Goal: Navigation & Orientation: Understand site structure

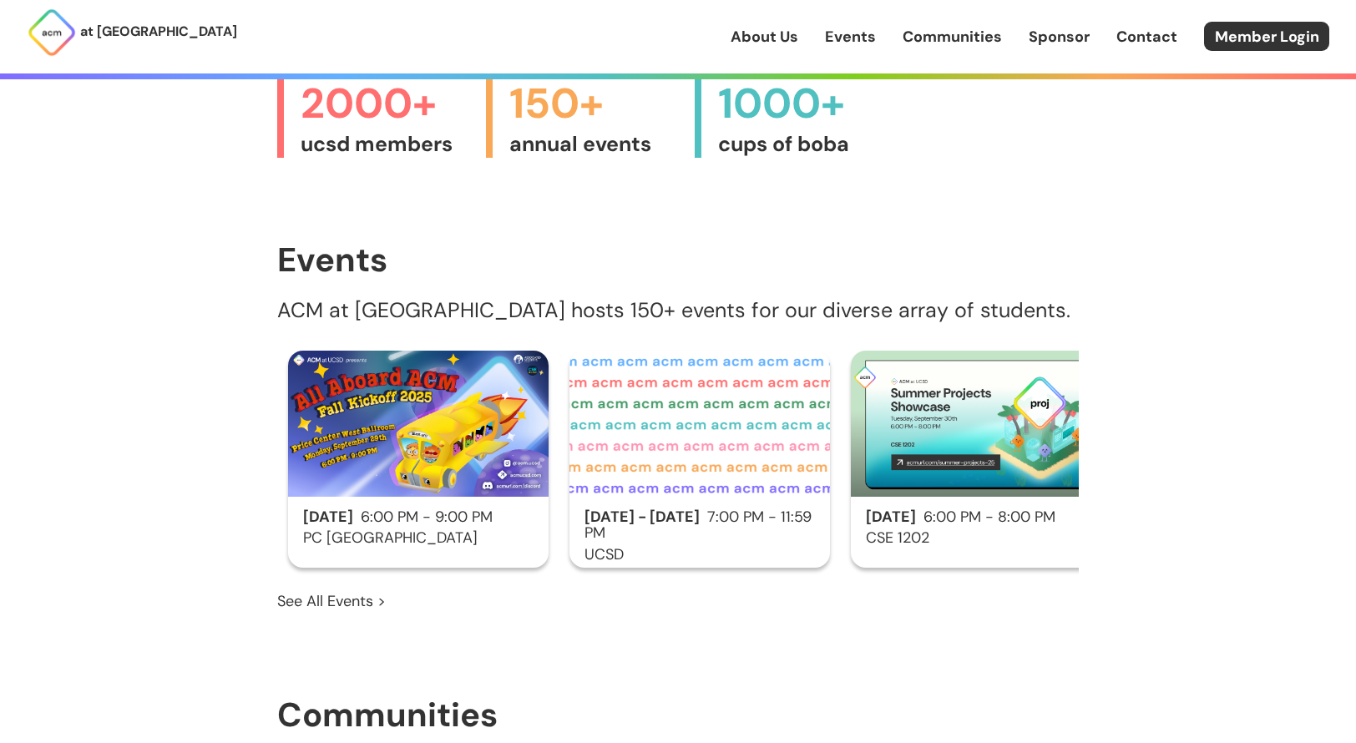
scroll to position [918, 0]
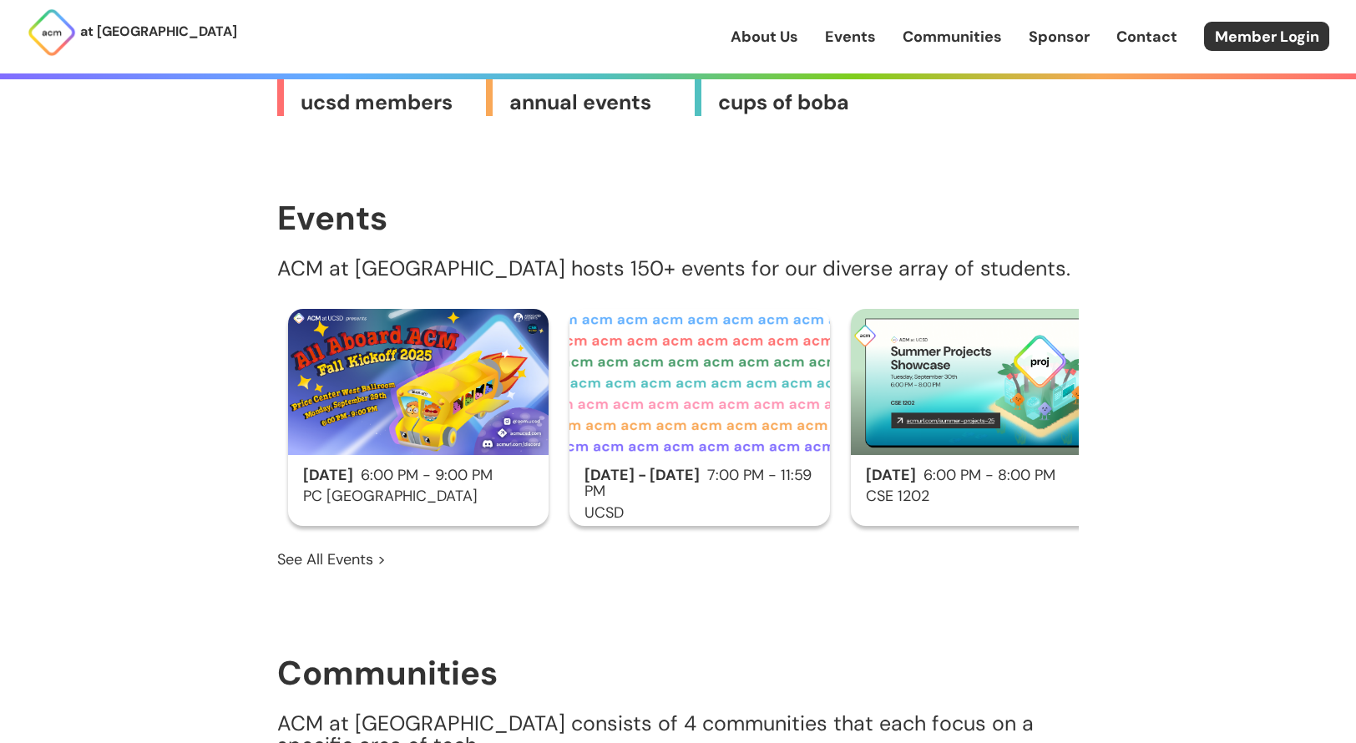
click at [664, 465] on span "[DATE] - [DATE]" at bounding box center [641, 475] width 115 height 20
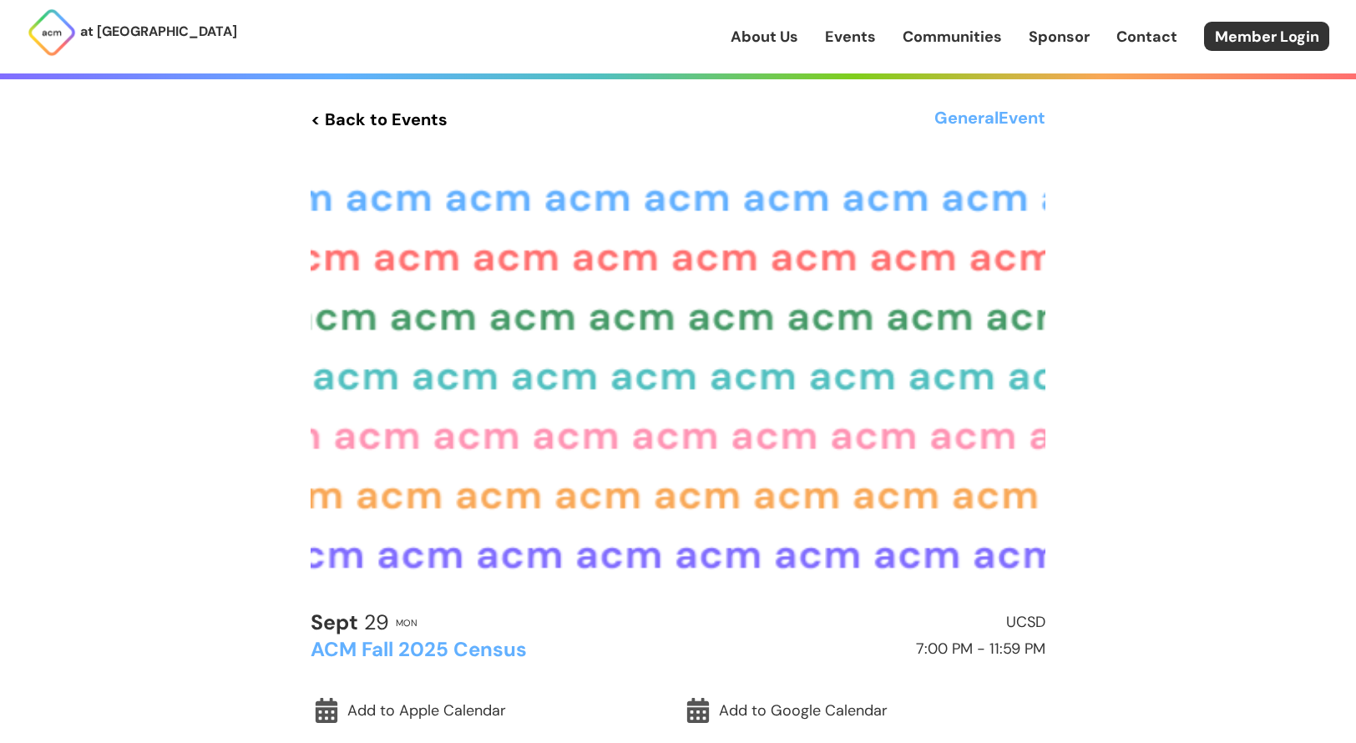
click at [367, 121] on link "< Back to Events" at bounding box center [379, 119] width 137 height 30
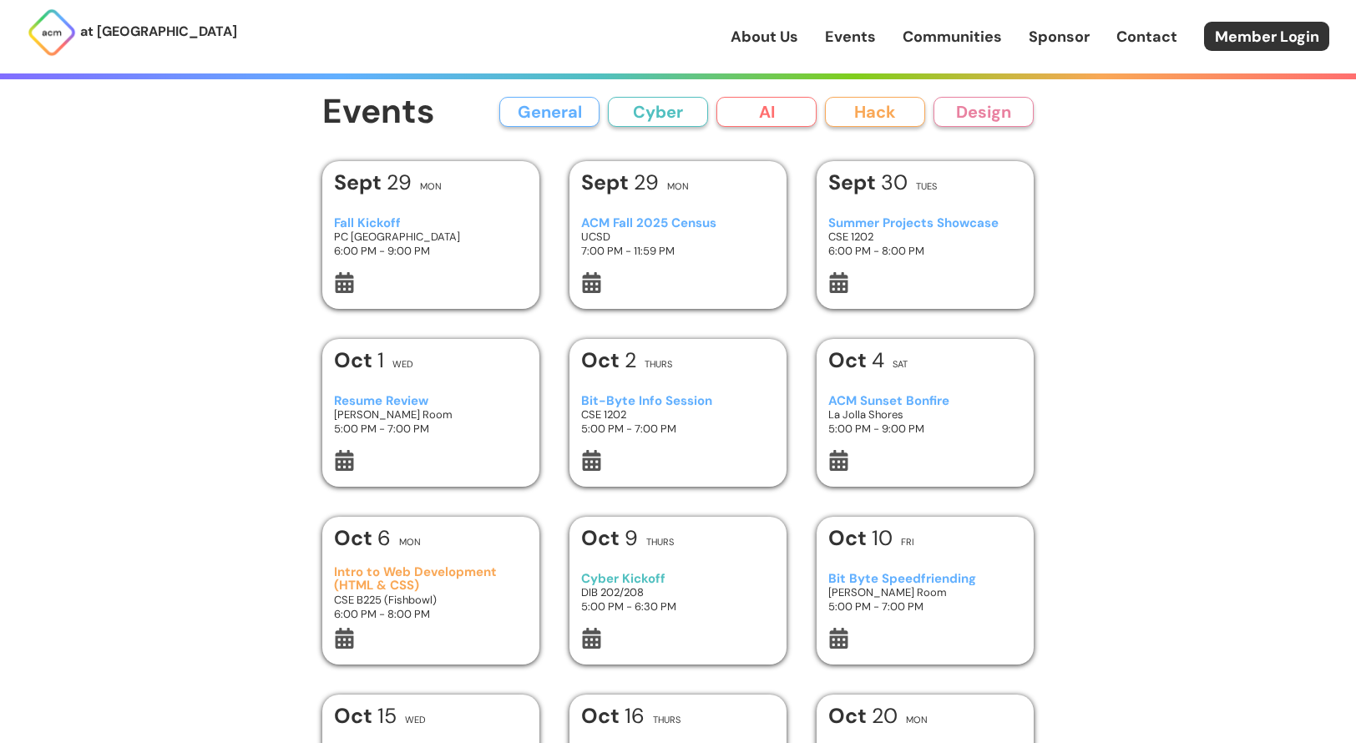
click at [394, 222] on h3 "Fall Kickoff" at bounding box center [431, 223] width 195 height 14
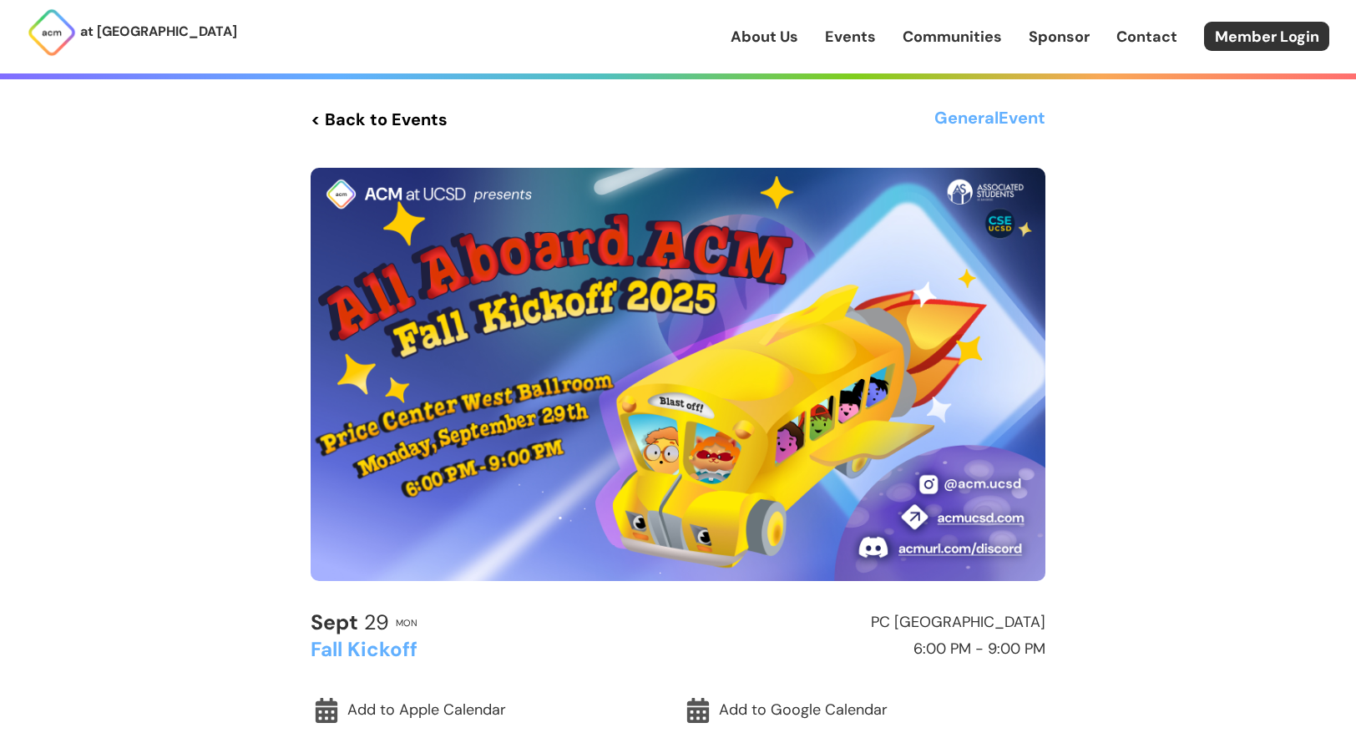
click at [338, 127] on link "< Back to Events" at bounding box center [379, 119] width 137 height 30
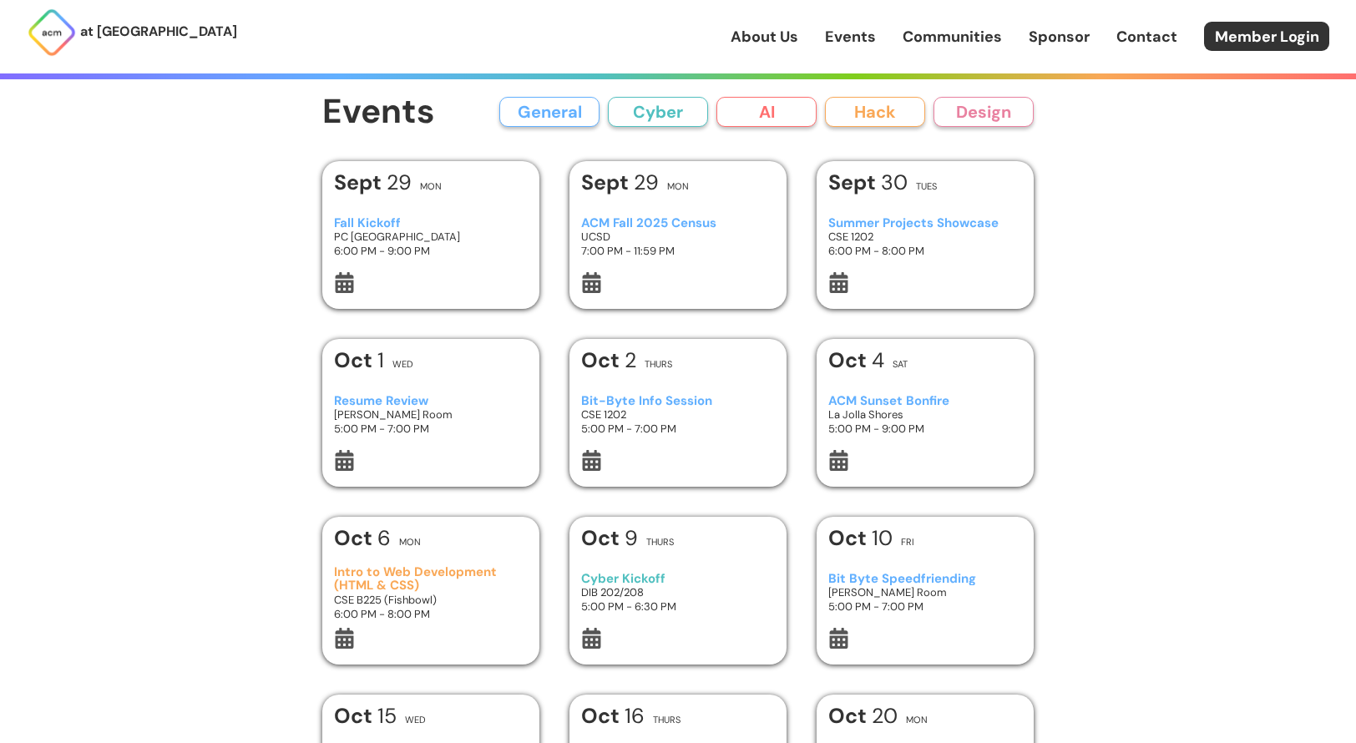
click at [407, 410] on h3 "[PERSON_NAME] Room" at bounding box center [431, 414] width 195 height 14
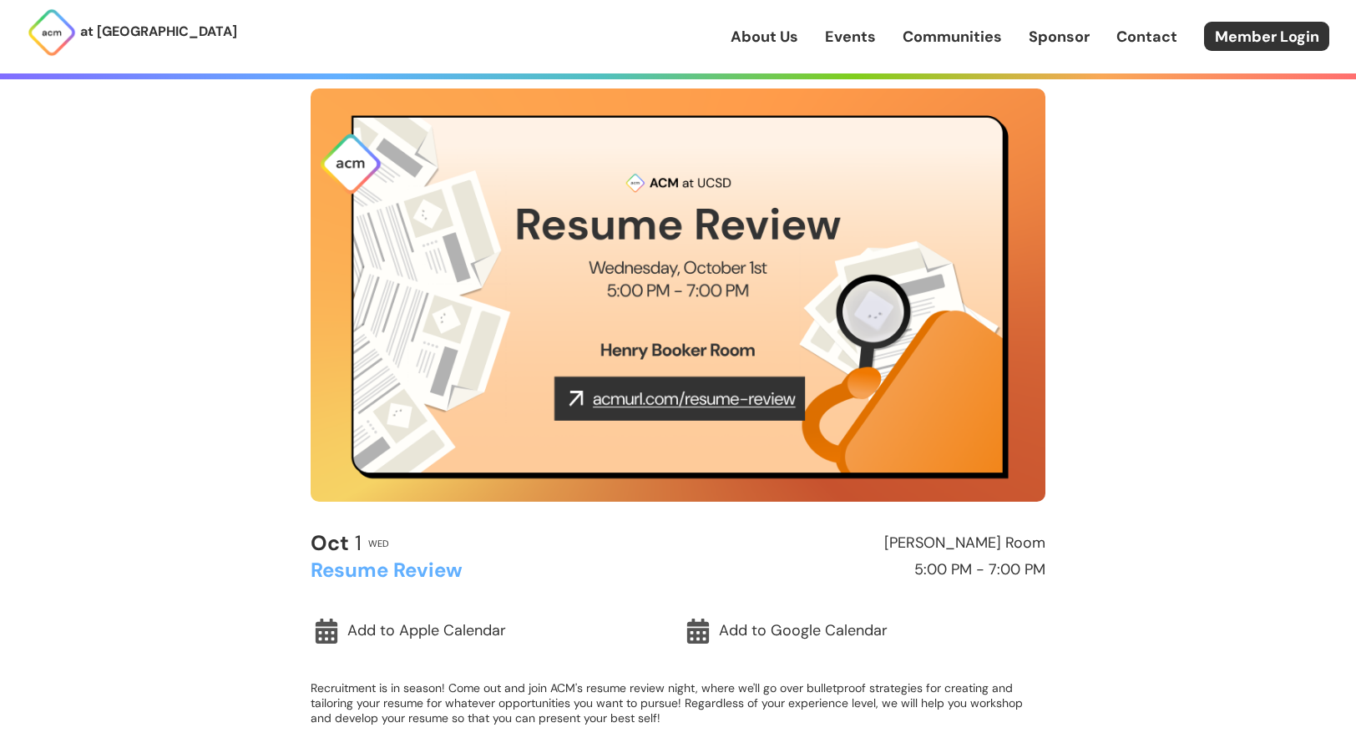
scroll to position [83, 0]
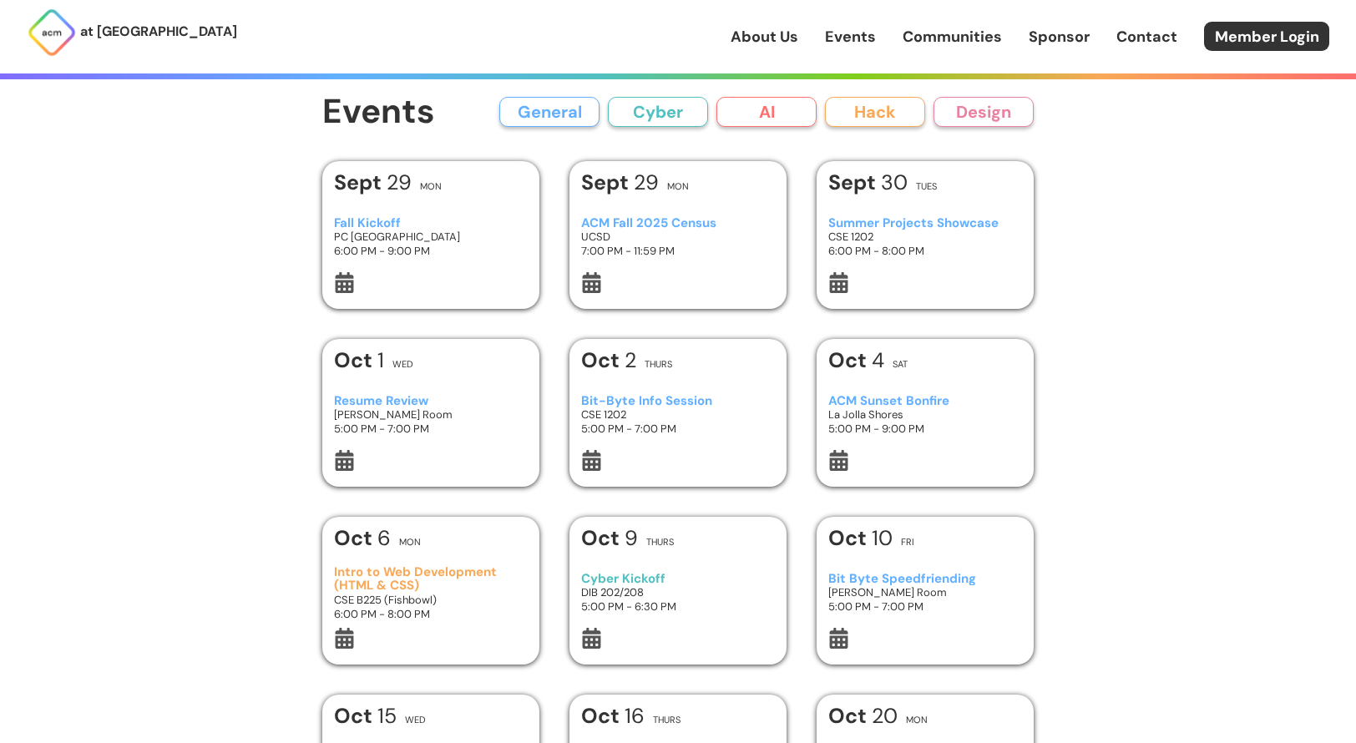
click at [655, 405] on h3 "Bit-Byte Info Session" at bounding box center [678, 401] width 195 height 14
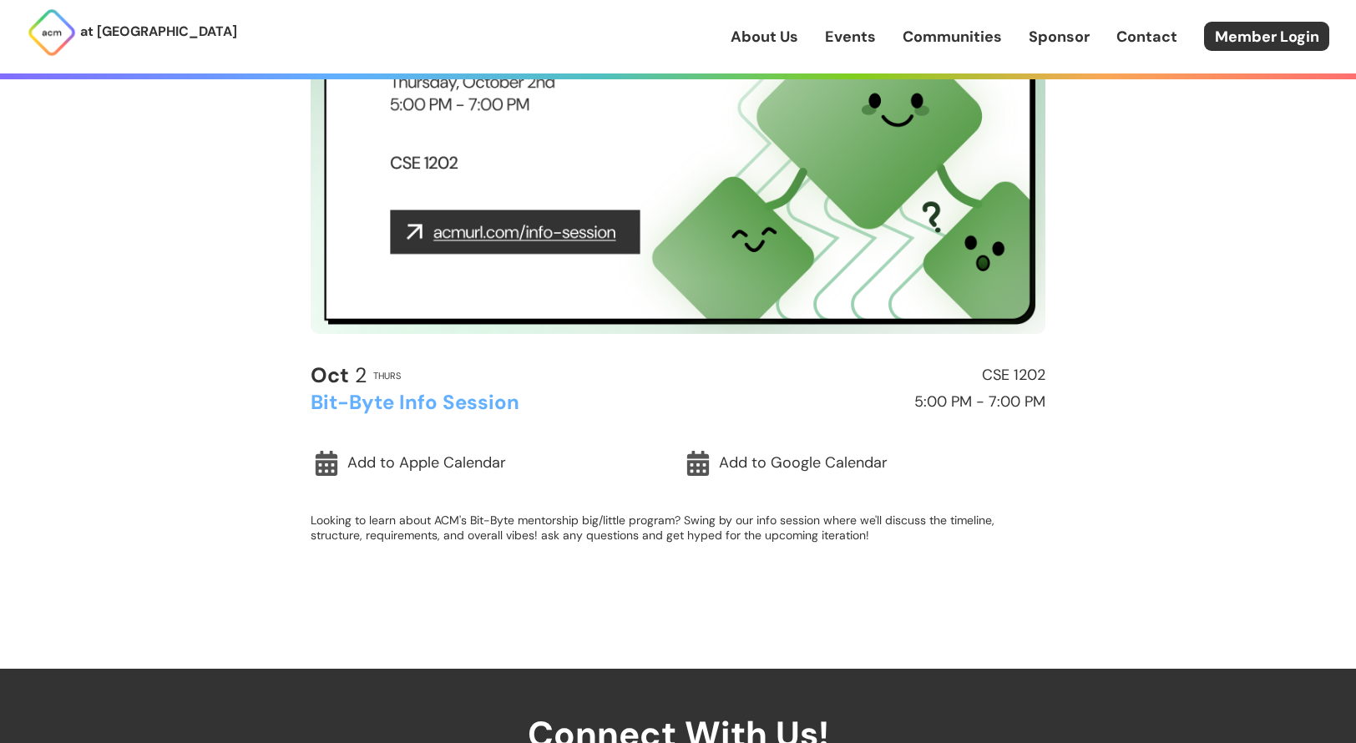
scroll to position [250, 0]
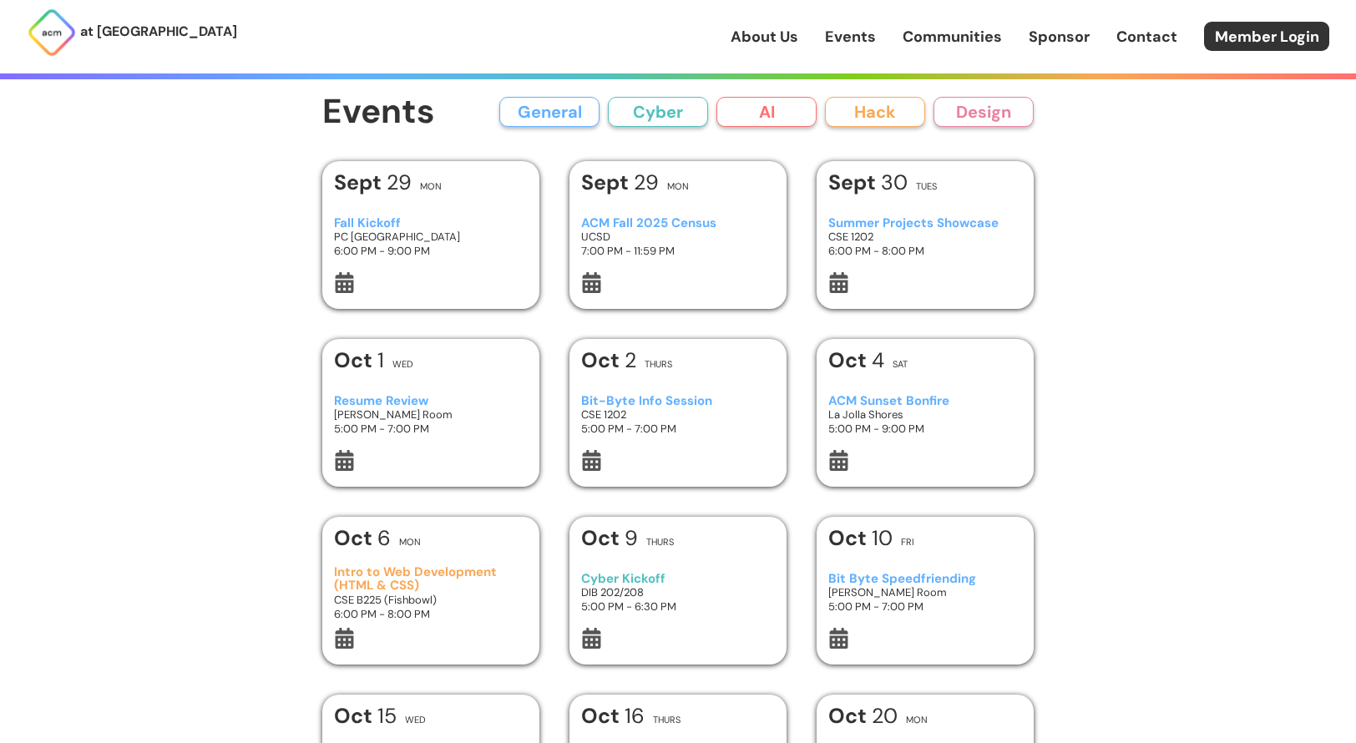
click at [425, 577] on h3 "Intro to Web Development (HTML & CSS)" at bounding box center [431, 579] width 195 height 28
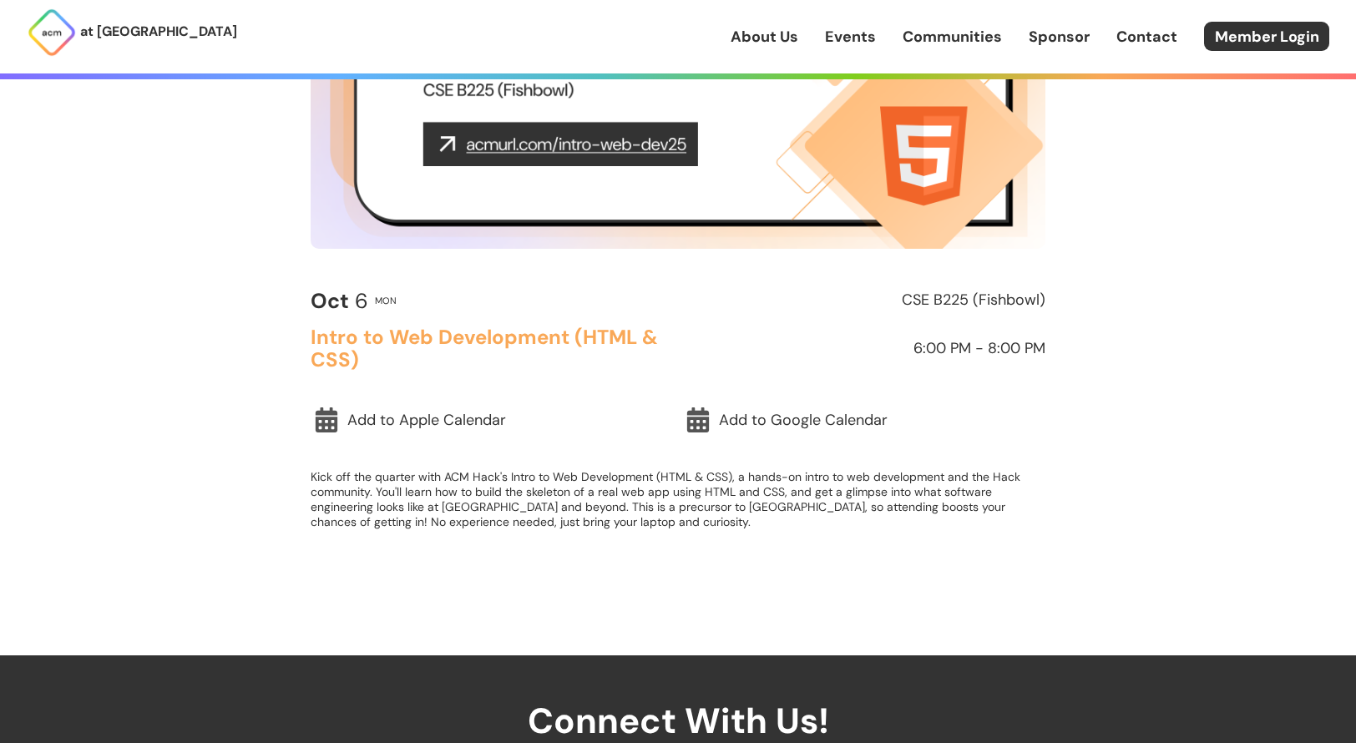
scroll to position [334, 0]
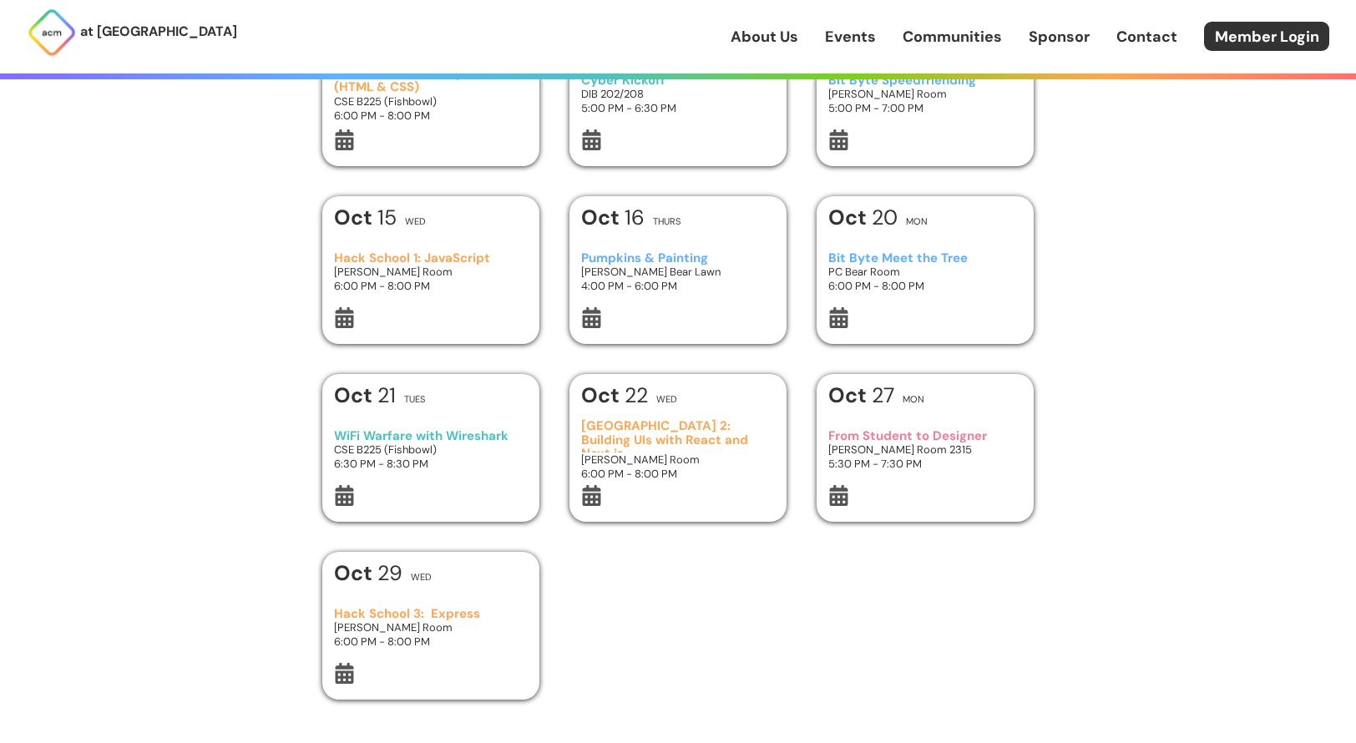
scroll to position [501, 0]
click at [467, 251] on h3 "Hack School 1: JavaScript" at bounding box center [431, 256] width 195 height 14
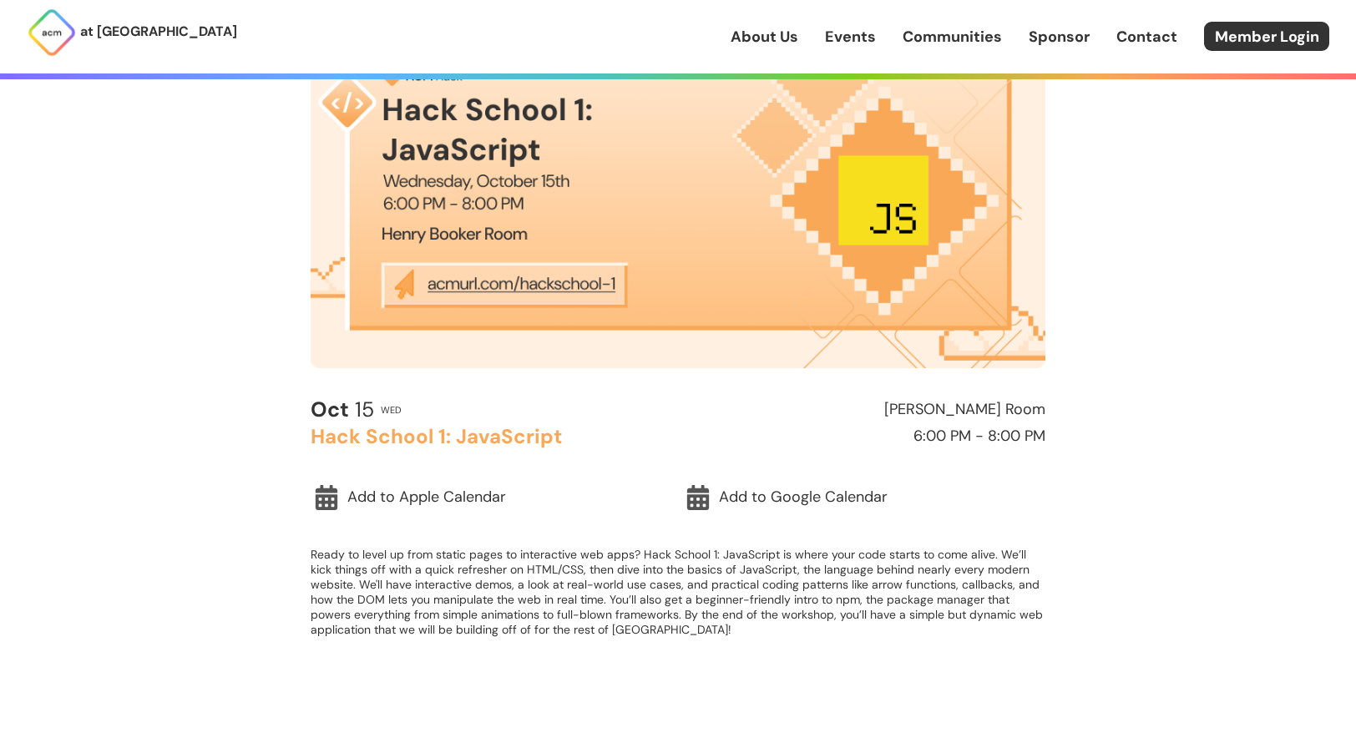
scroll to position [250, 0]
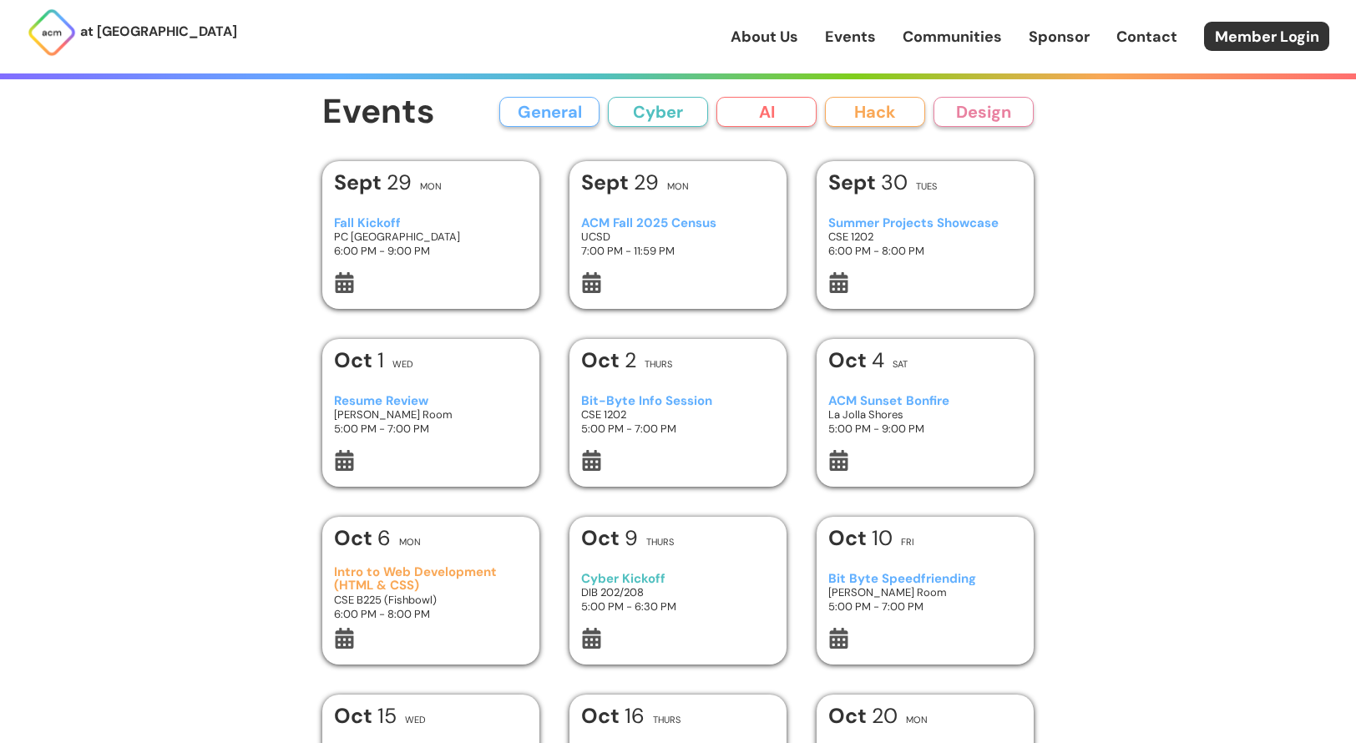
click at [782, 113] on button "AI" at bounding box center [766, 112] width 100 height 30
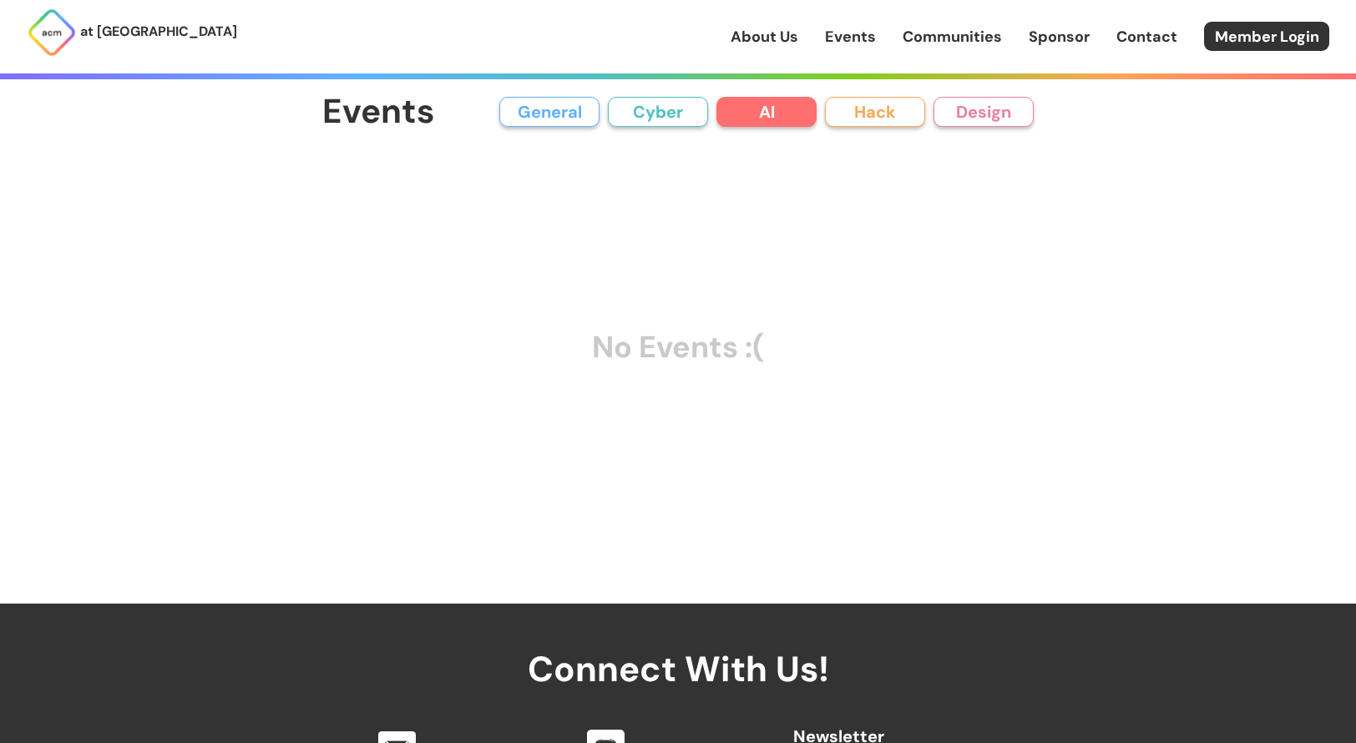
click at [868, 113] on button "Hack" at bounding box center [875, 112] width 100 height 30
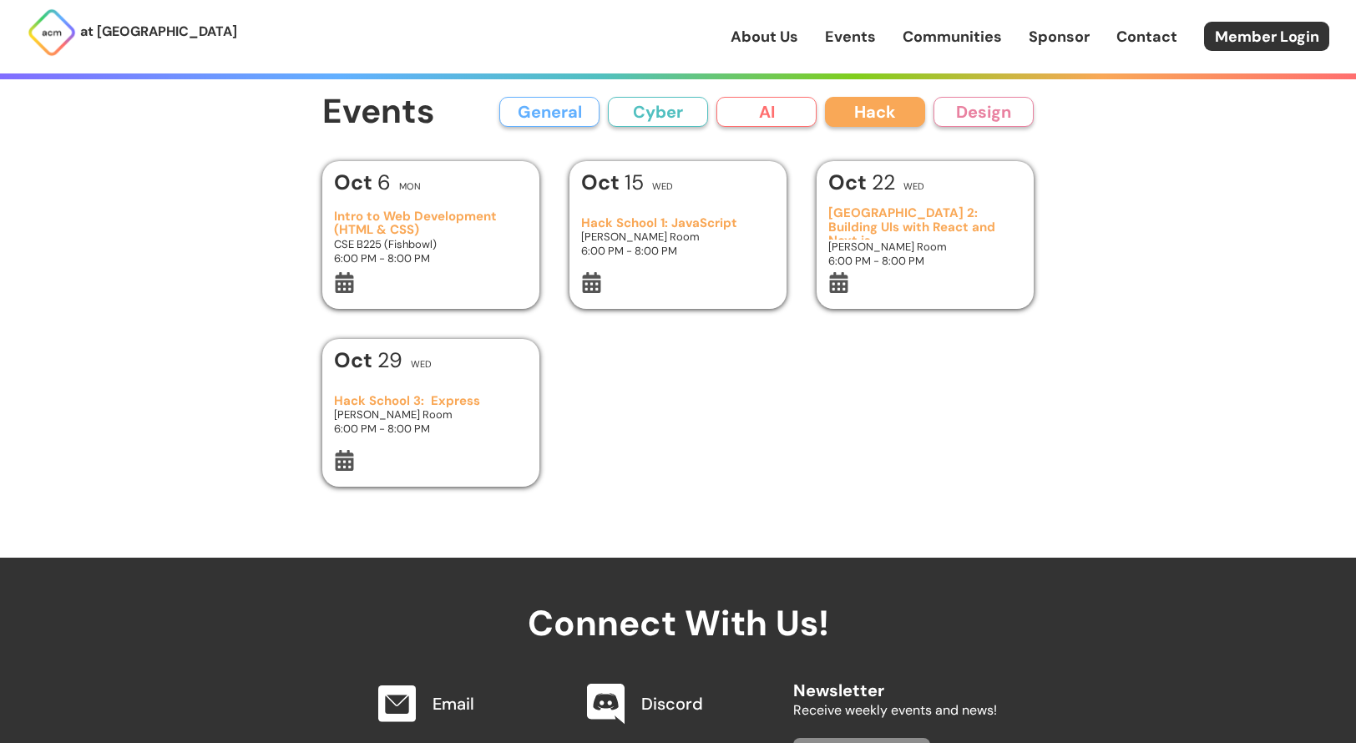
click at [981, 113] on button "Design" at bounding box center [983, 112] width 100 height 30
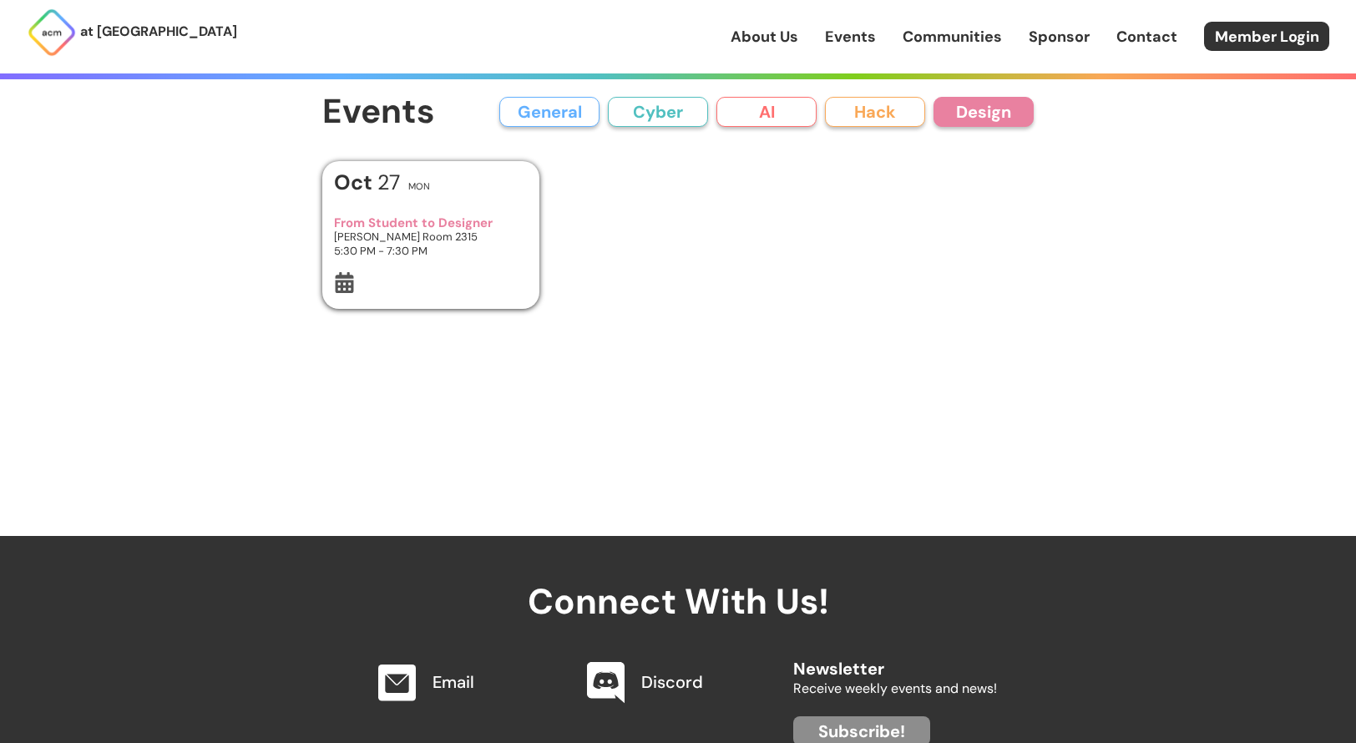
click at [771, 114] on button "AI" at bounding box center [766, 112] width 100 height 30
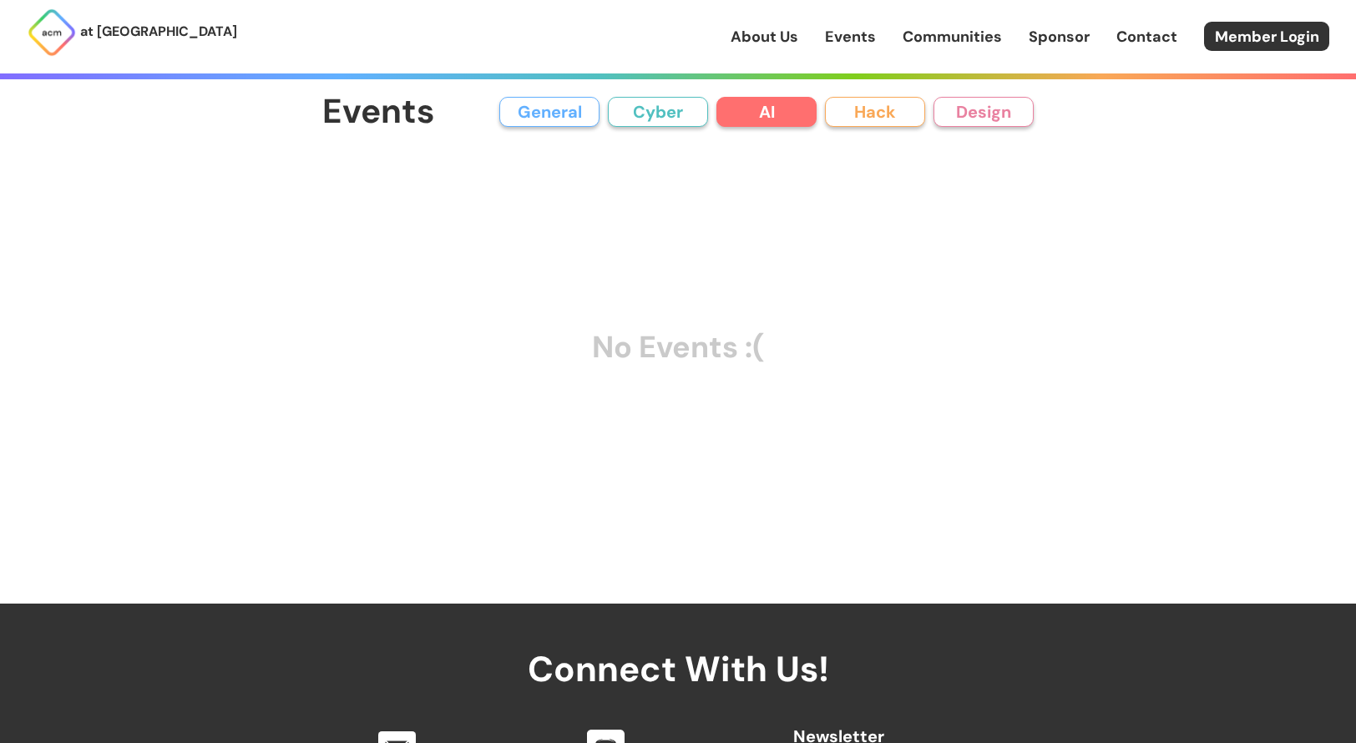
click at [671, 114] on button "Cyber" at bounding box center [658, 112] width 100 height 30
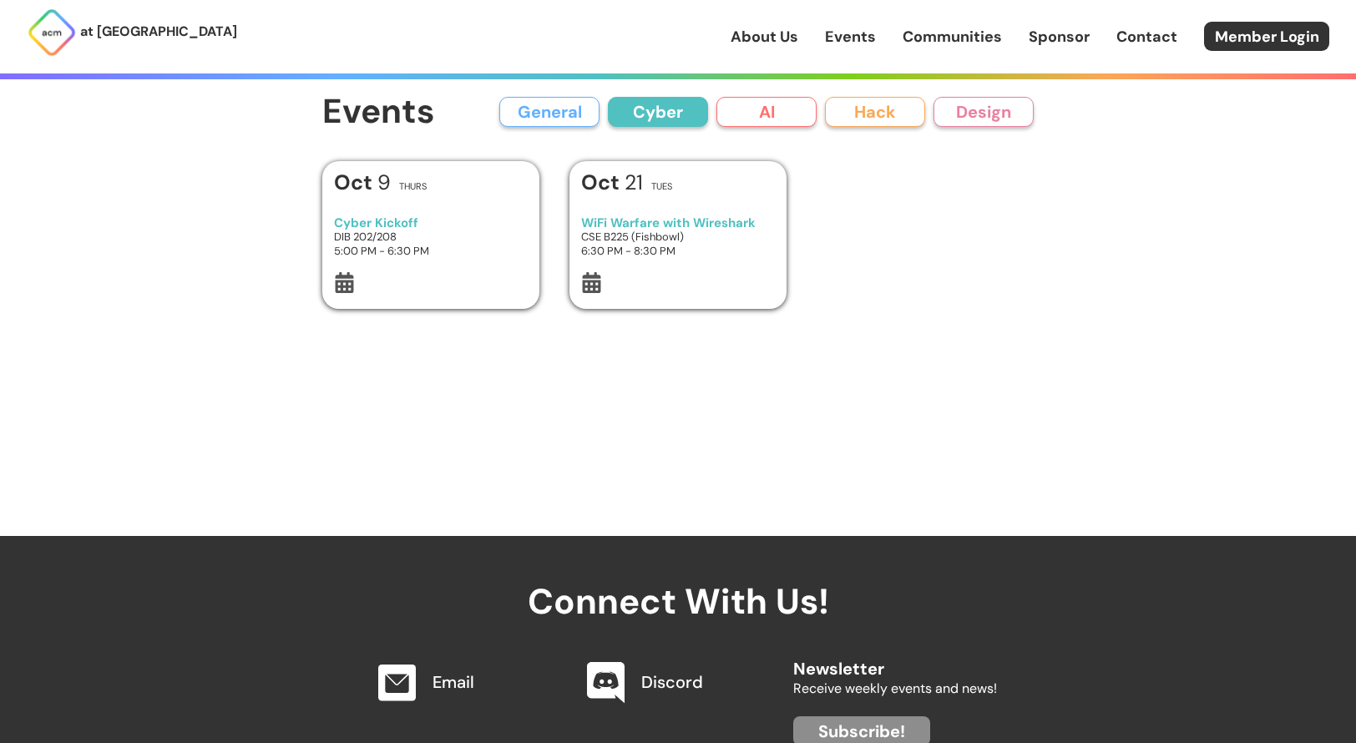
click at [597, 112] on button "General" at bounding box center [549, 112] width 100 height 30
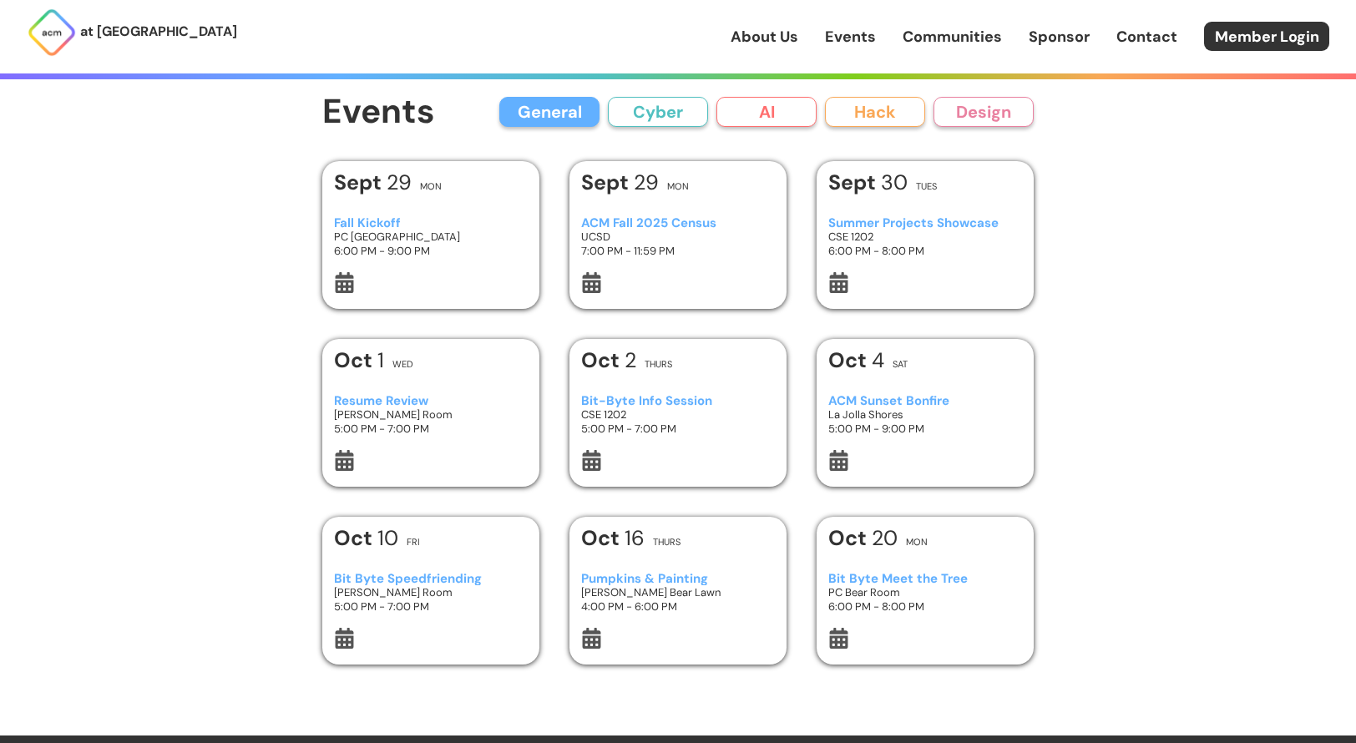
click at [779, 33] on link "About Us" at bounding box center [765, 37] width 68 height 22
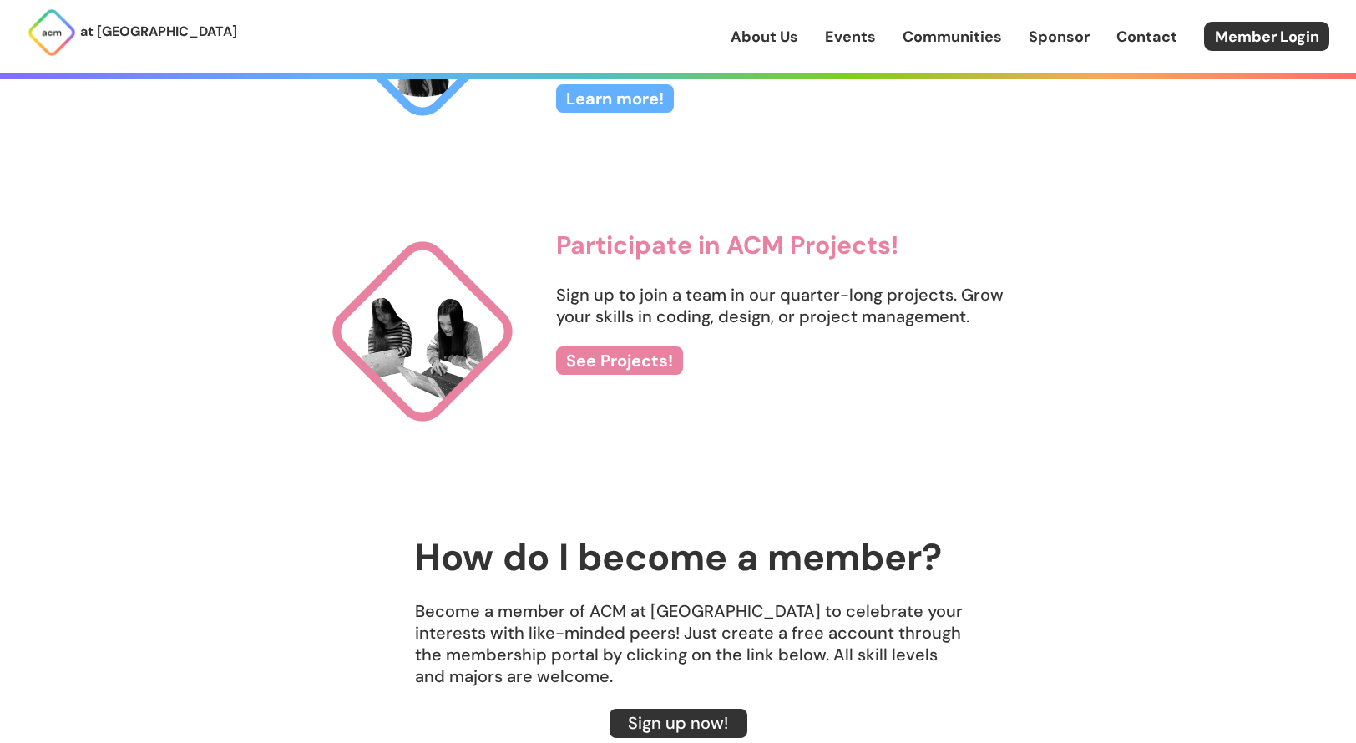
scroll to position [1837, 0]
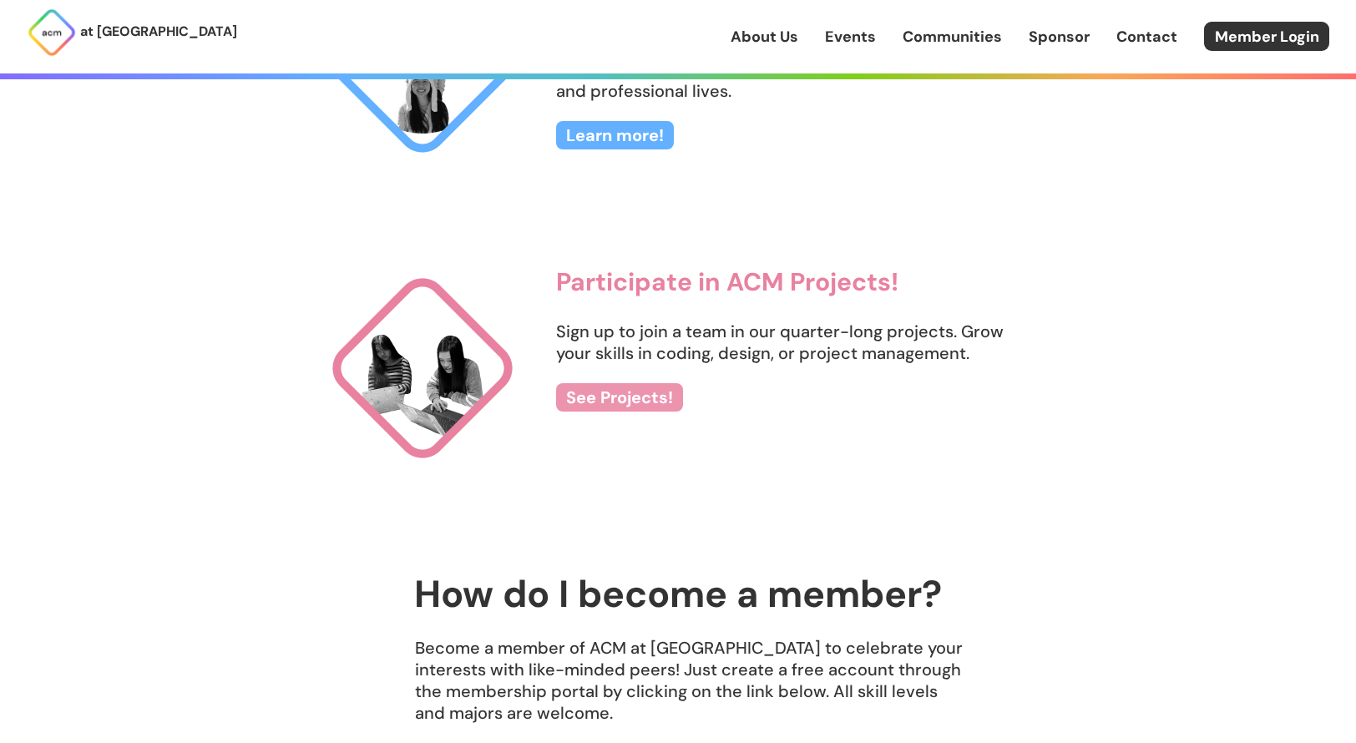
click at [670, 398] on link "See Projects!" at bounding box center [619, 397] width 127 height 28
click at [1083, 36] on link "Sponsor" at bounding box center [1059, 37] width 61 height 22
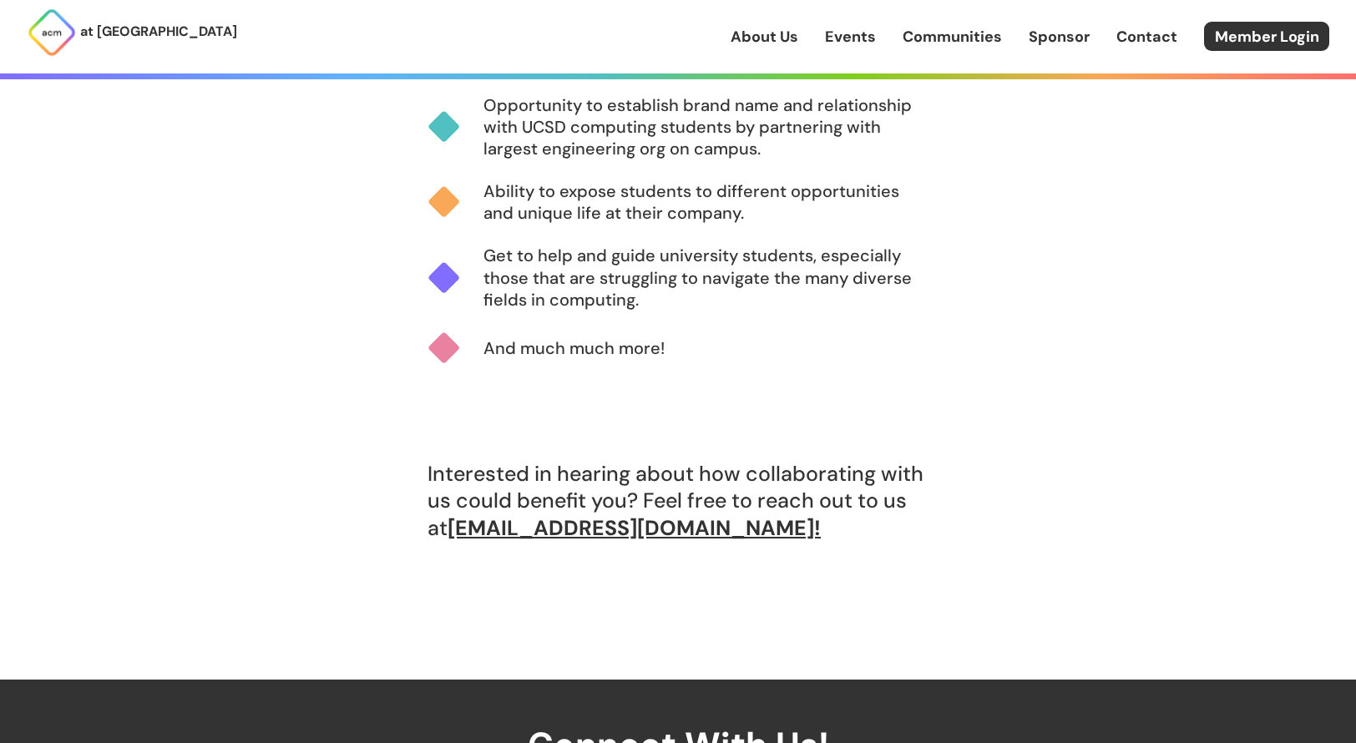
scroll to position [1252, 0]
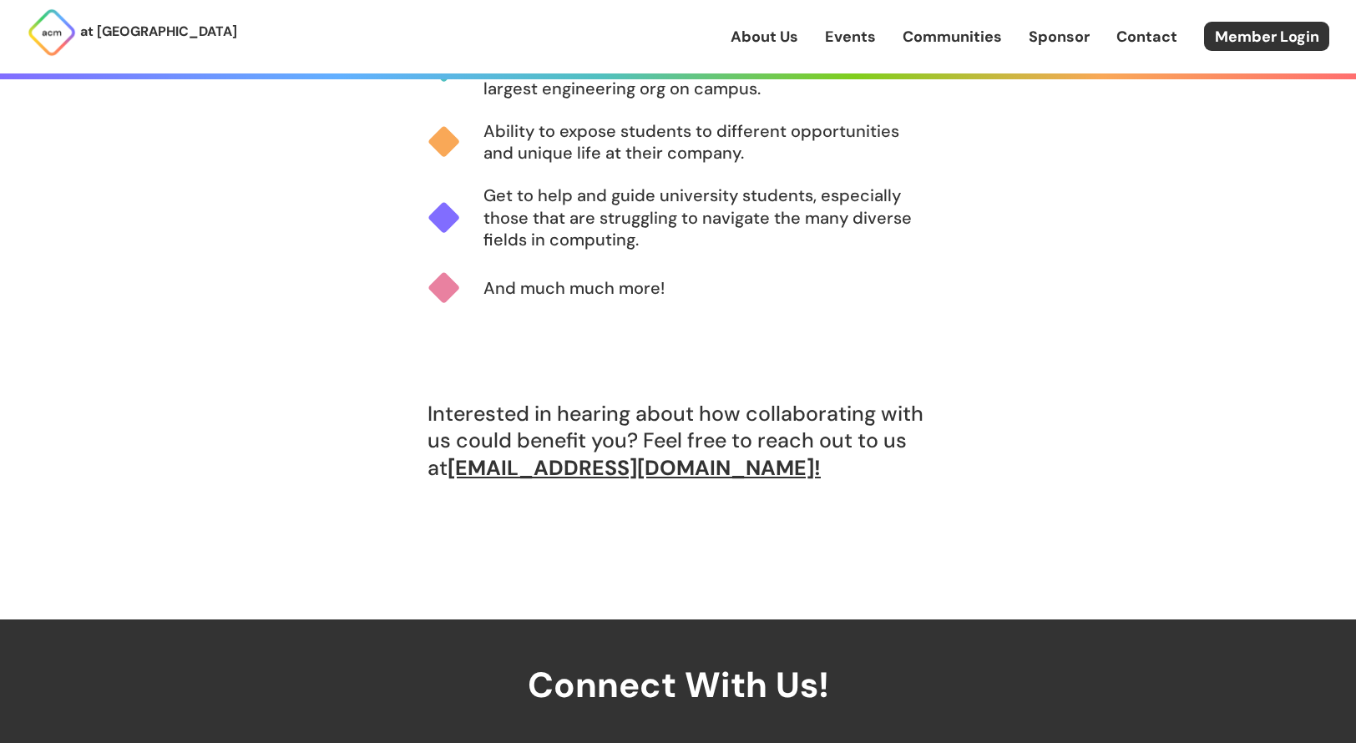
click at [979, 41] on link "Communities" at bounding box center [952, 37] width 99 height 22
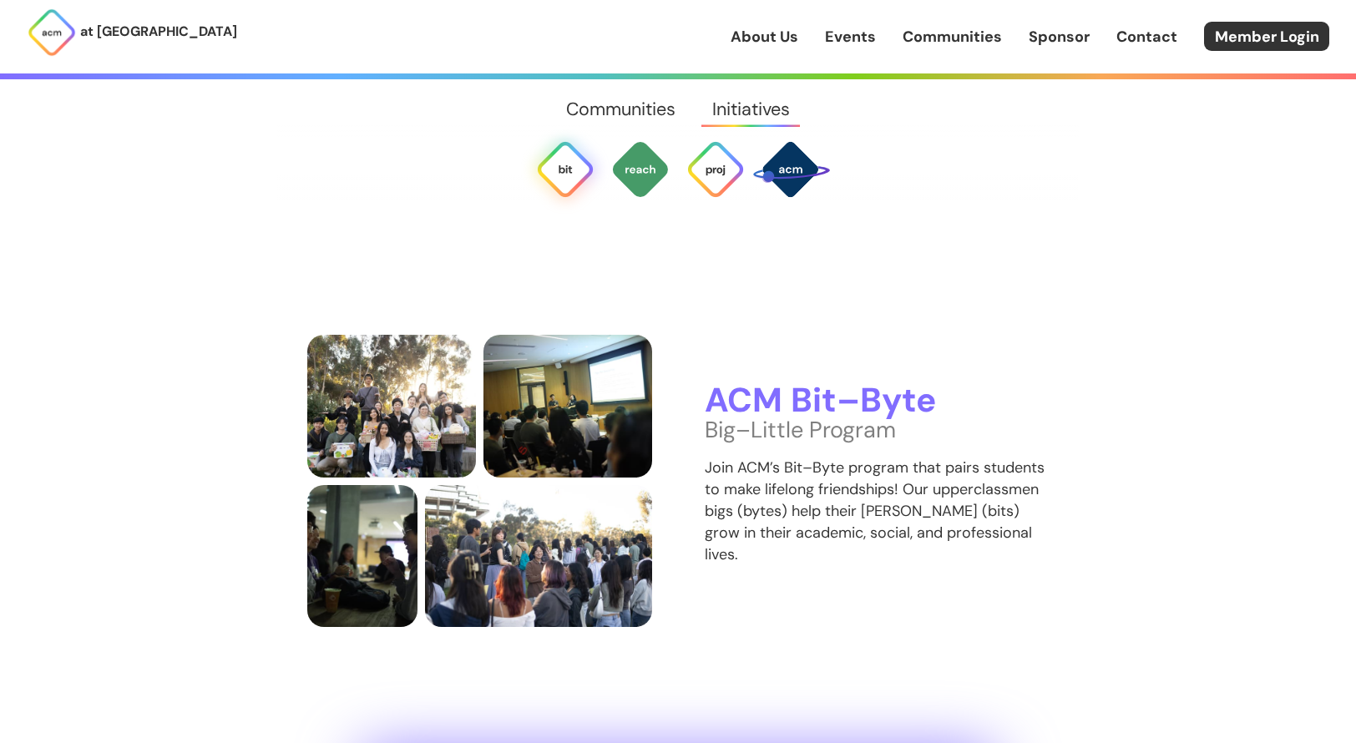
scroll to position [3422, 0]
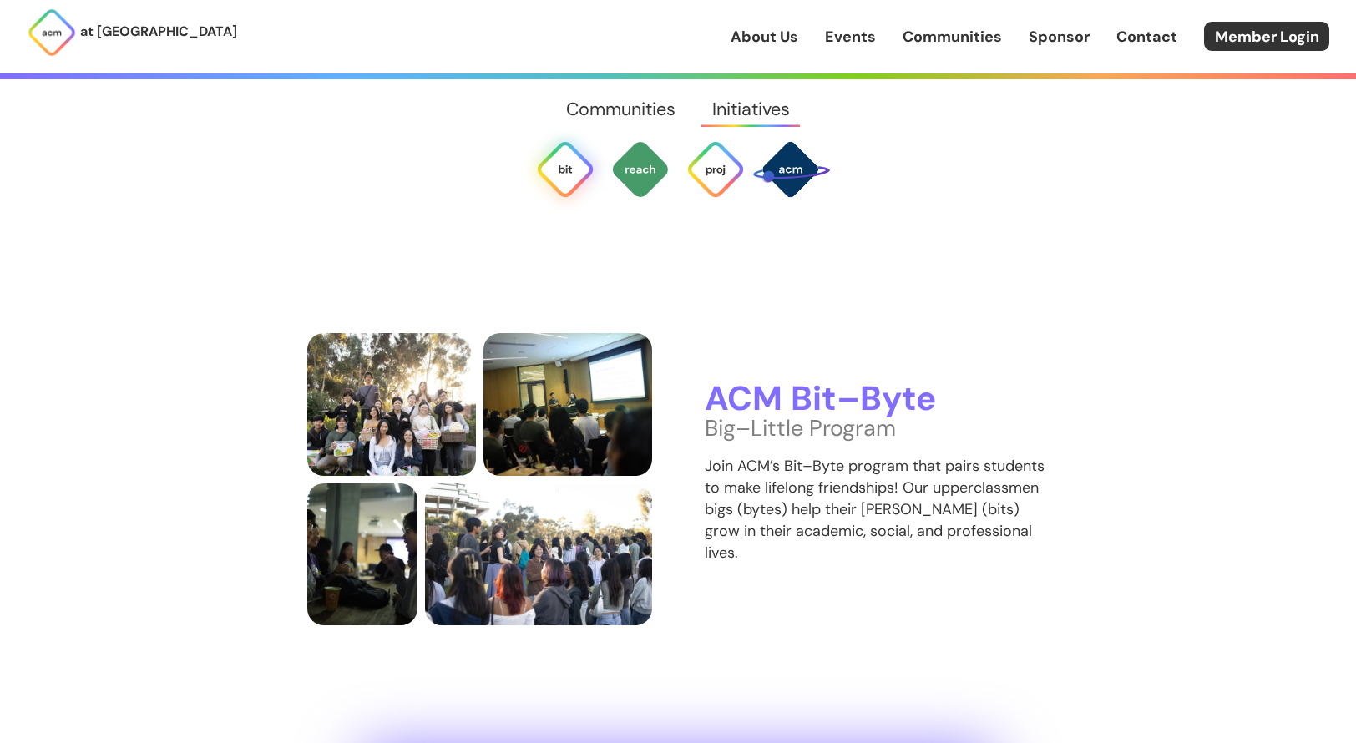
click at [568, 164] on img at bounding box center [565, 169] width 60 height 60
click at [567, 175] on img at bounding box center [565, 169] width 60 height 60
click at [652, 174] on img at bounding box center [640, 169] width 60 height 60
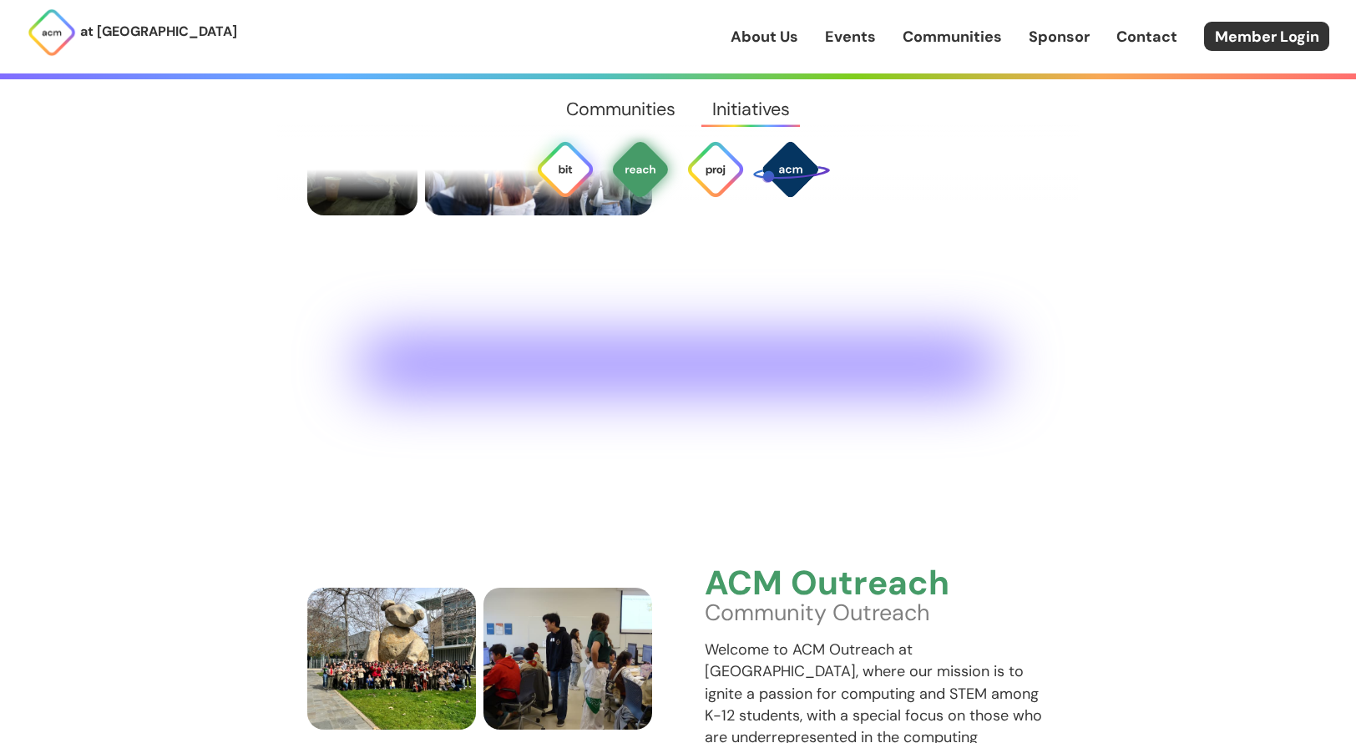
click at [652, 174] on img at bounding box center [640, 169] width 60 height 60
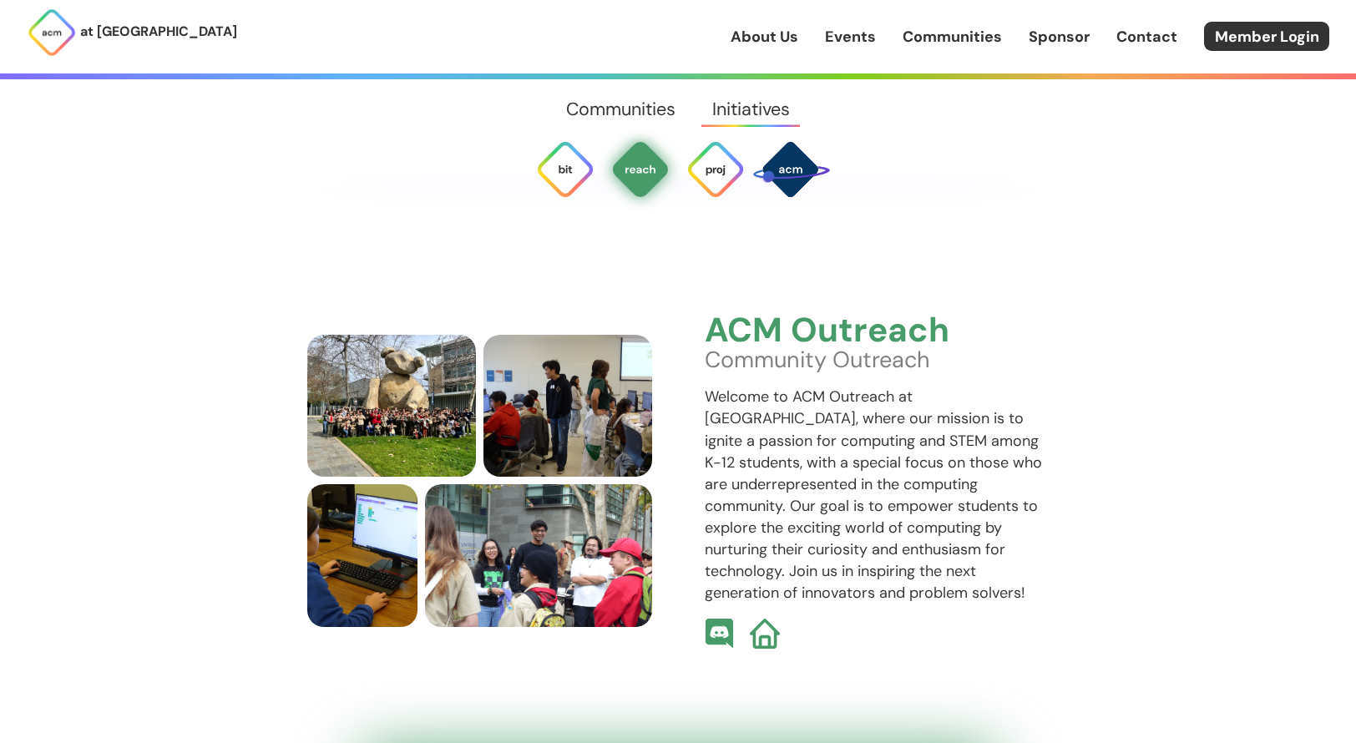
scroll to position [4085, 0]
click at [568, 170] on img at bounding box center [565, 169] width 60 height 60
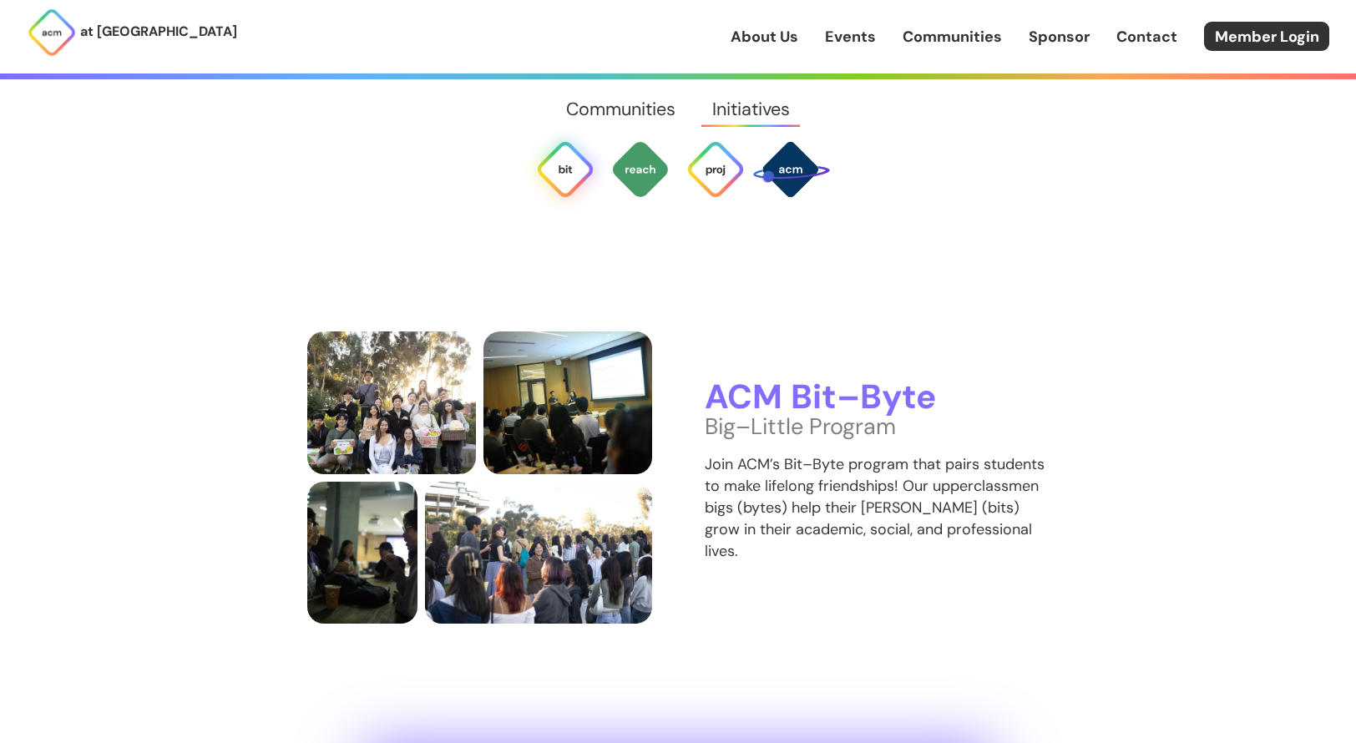
scroll to position [3422, 0]
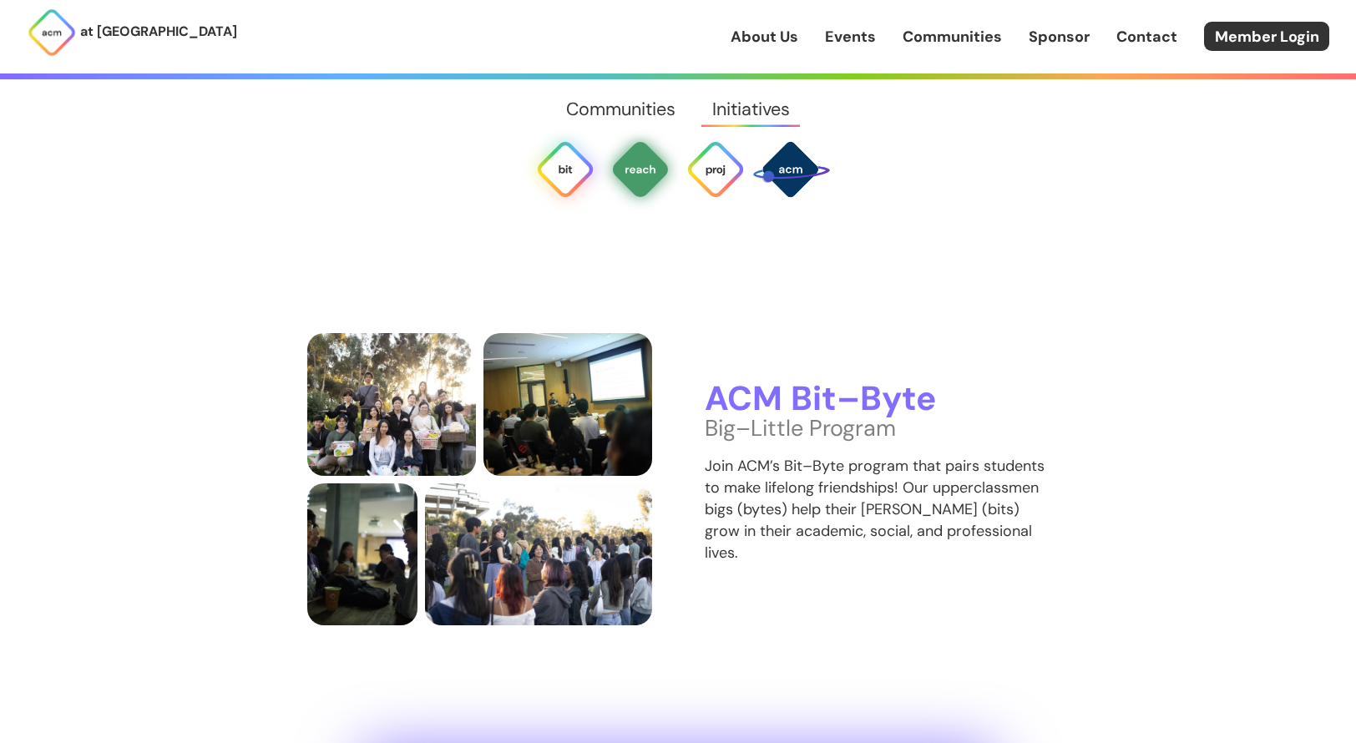
click at [645, 172] on img at bounding box center [640, 169] width 60 height 60
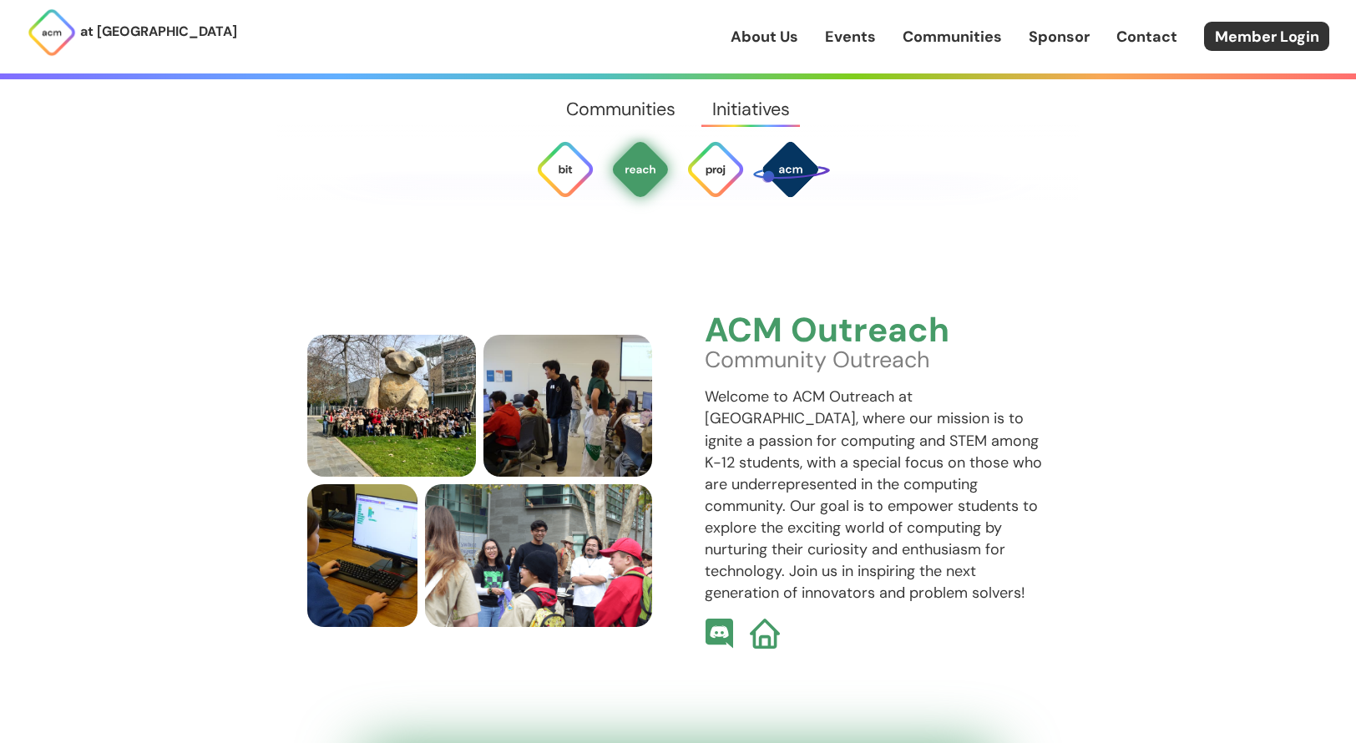
scroll to position [4085, 0]
click at [726, 180] on img at bounding box center [715, 169] width 60 height 60
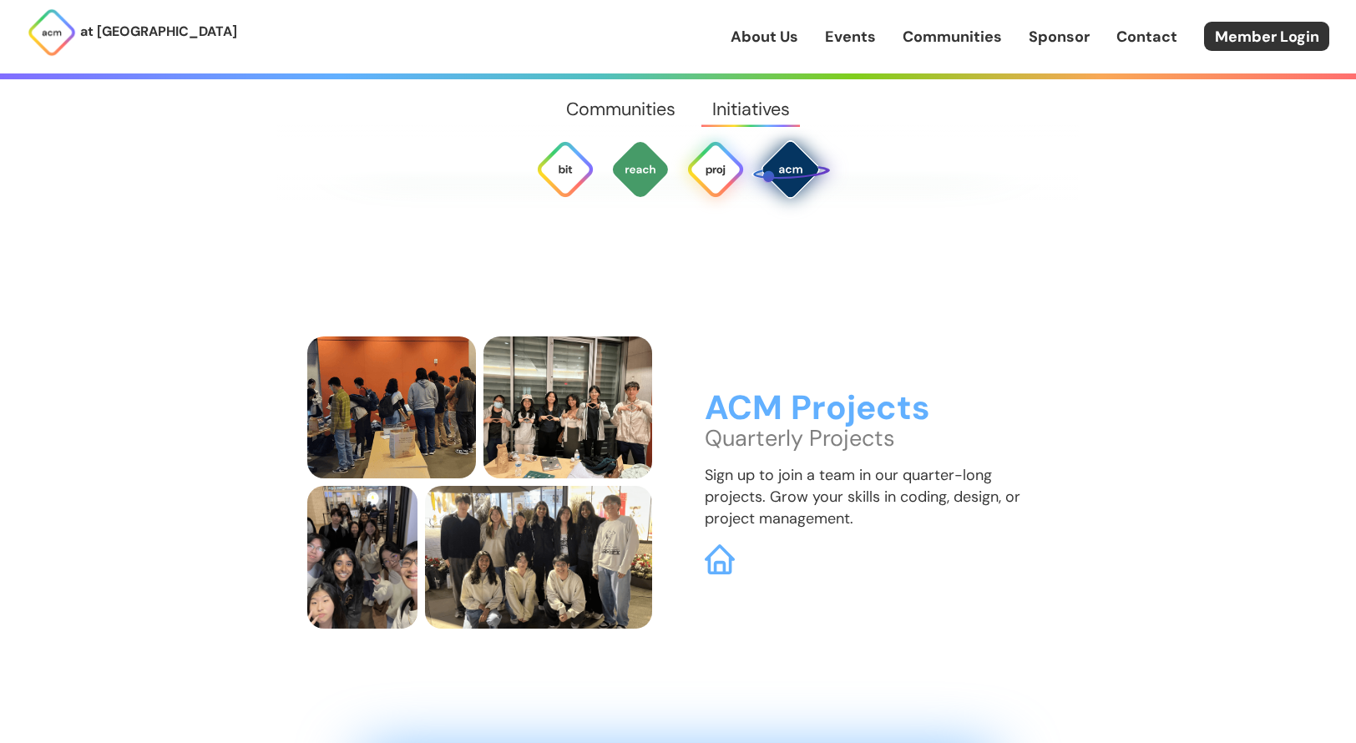
scroll to position [4749, 0]
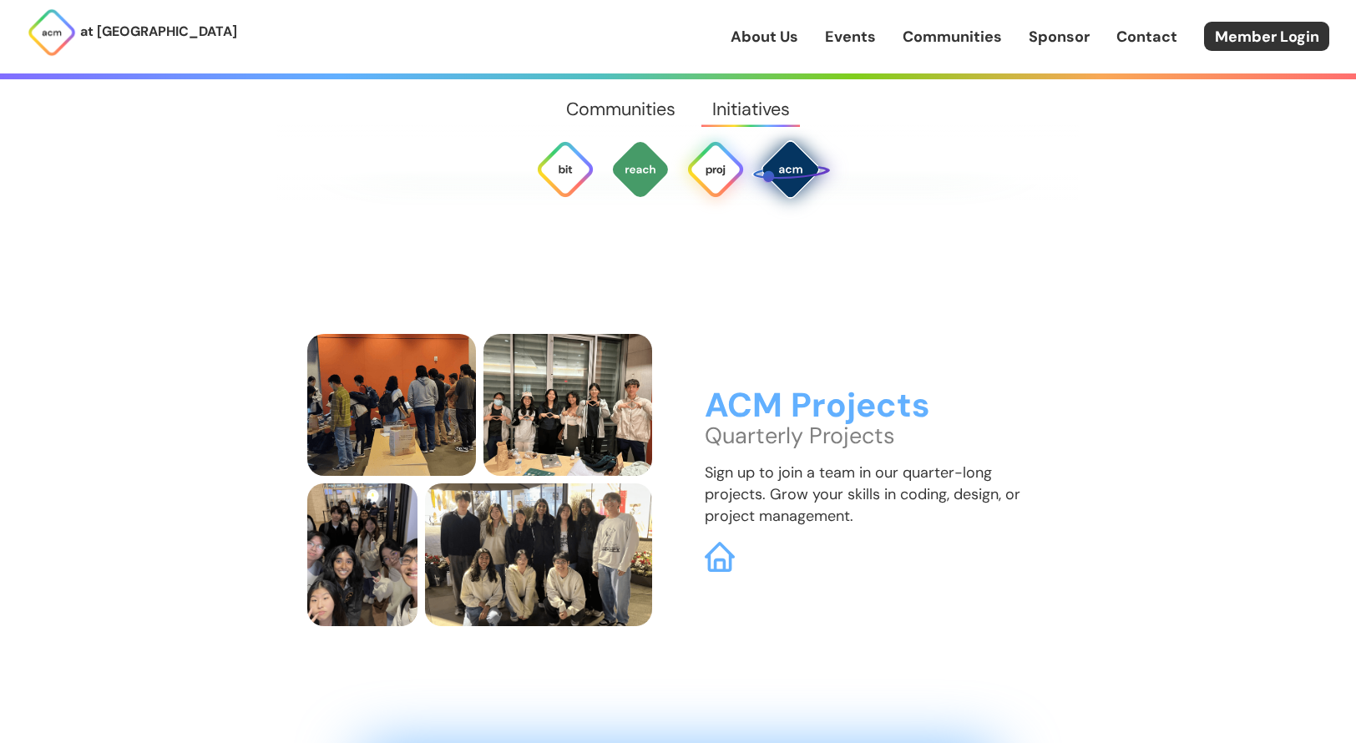
click at [784, 179] on img at bounding box center [790, 168] width 79 height 79
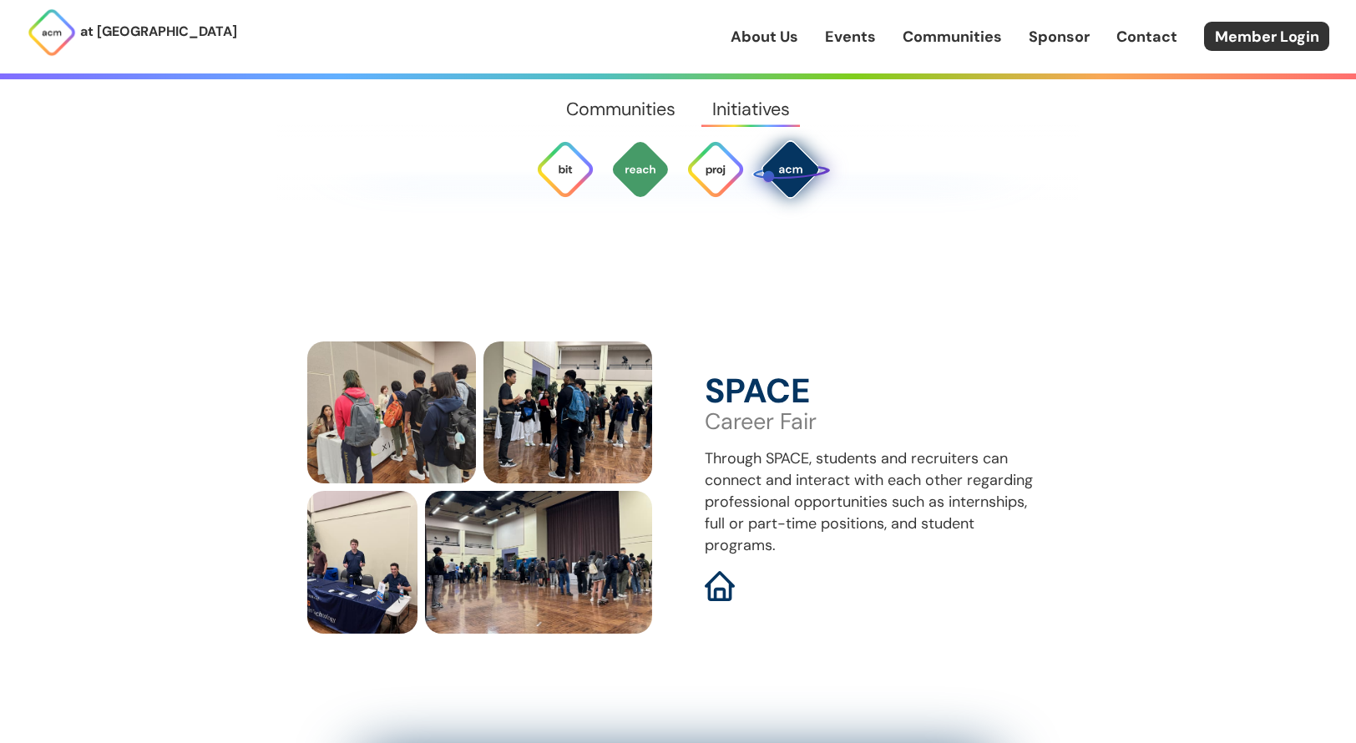
scroll to position [5412, 0]
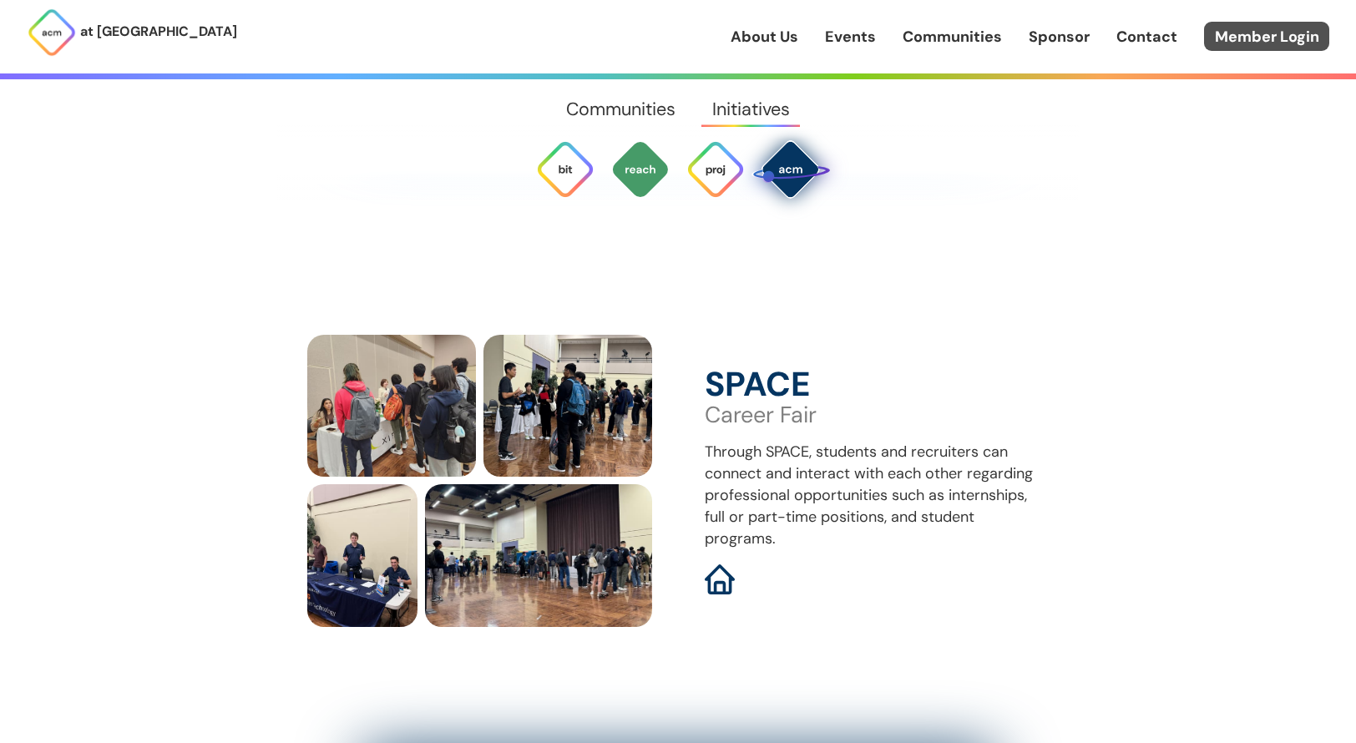
click at [1270, 32] on link "Member Login" at bounding box center [1266, 36] width 125 height 29
